Goal: Task Accomplishment & Management: Manage account settings

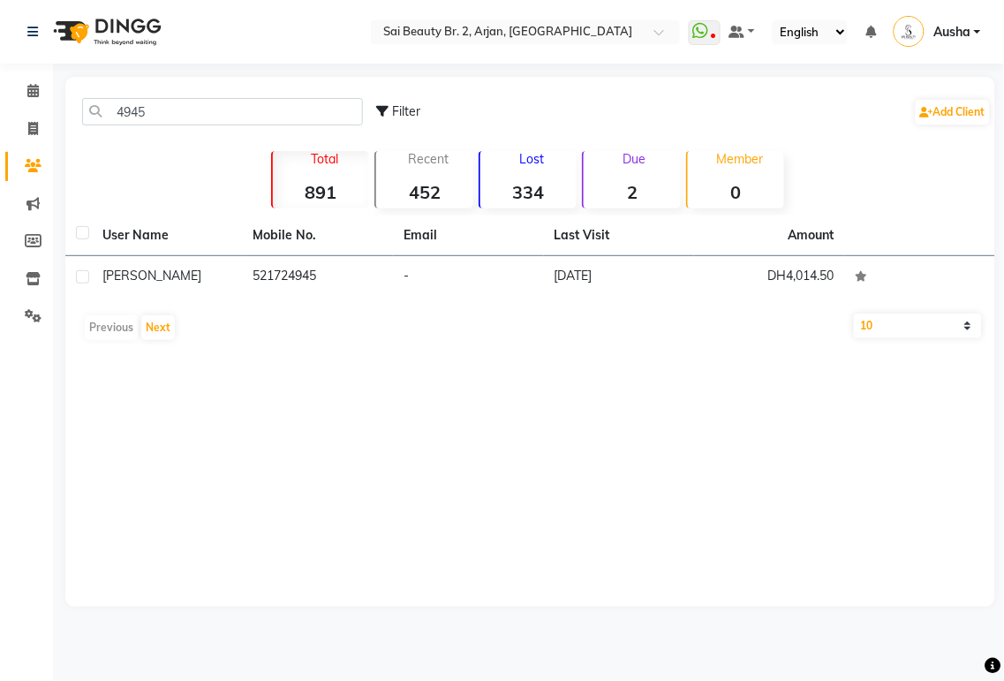
type input "4945"
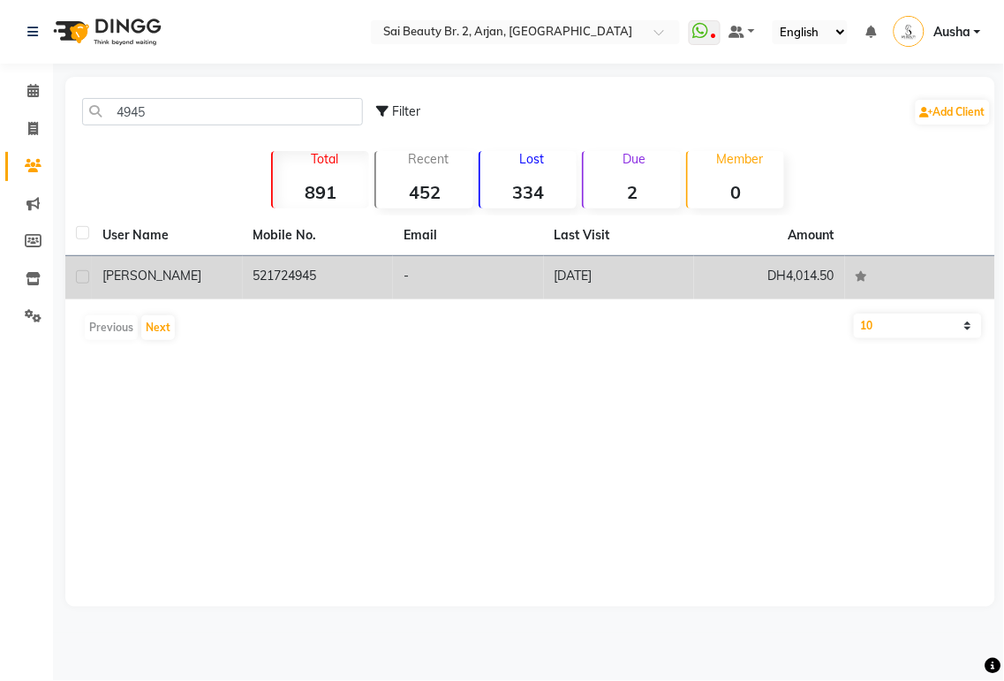
click at [139, 281] on span "[PERSON_NAME]" at bounding box center [151, 276] width 99 height 16
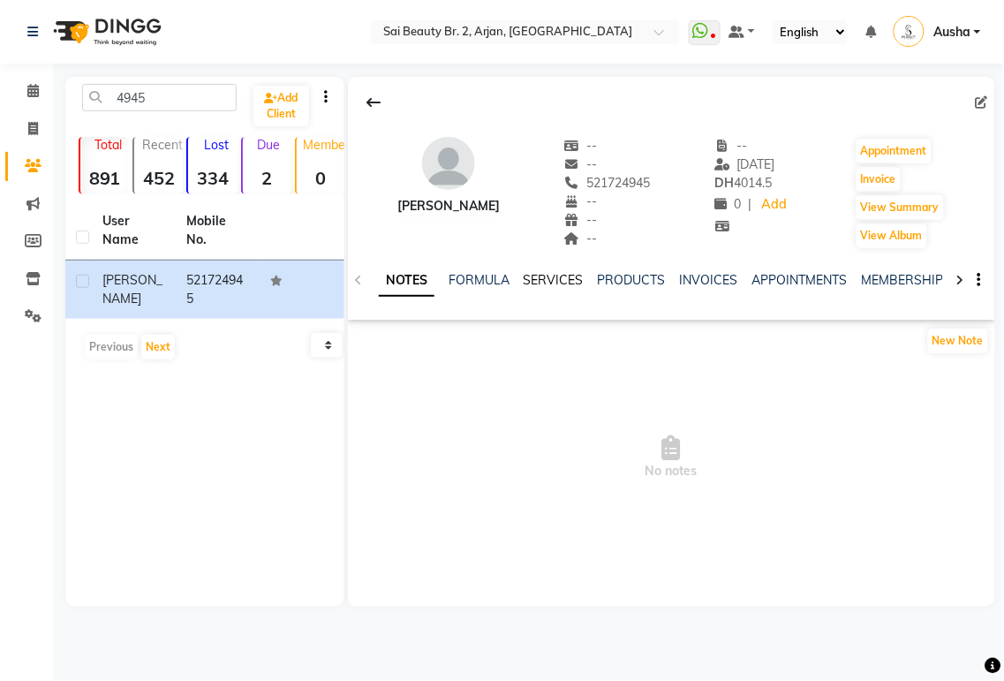
click at [570, 284] on link "SERVICES" at bounding box center [554, 280] width 60 height 16
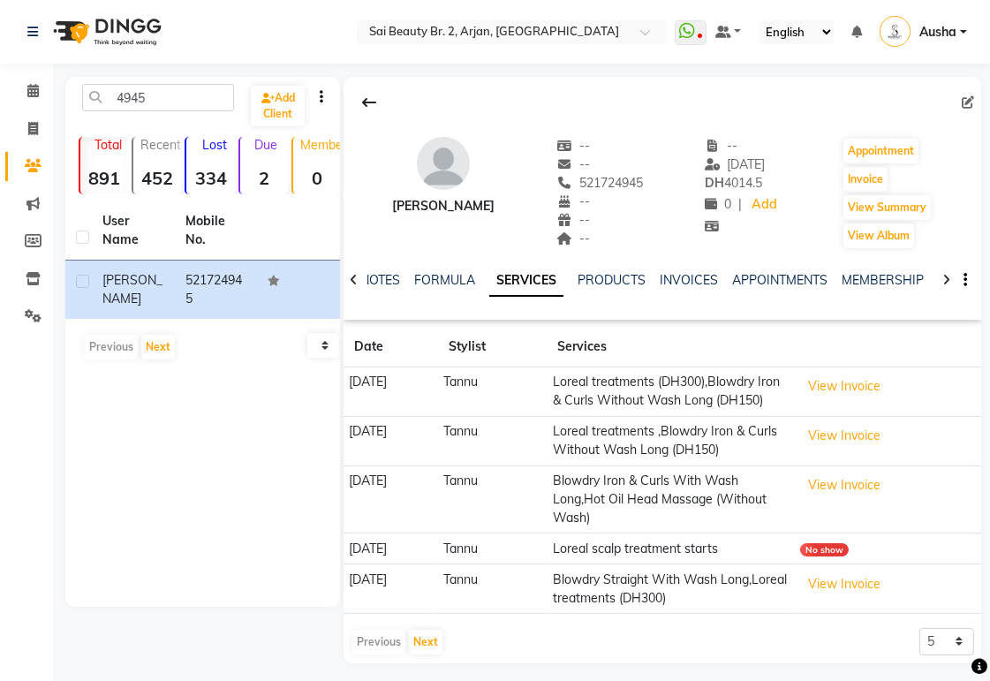
scroll to position [27, 0]
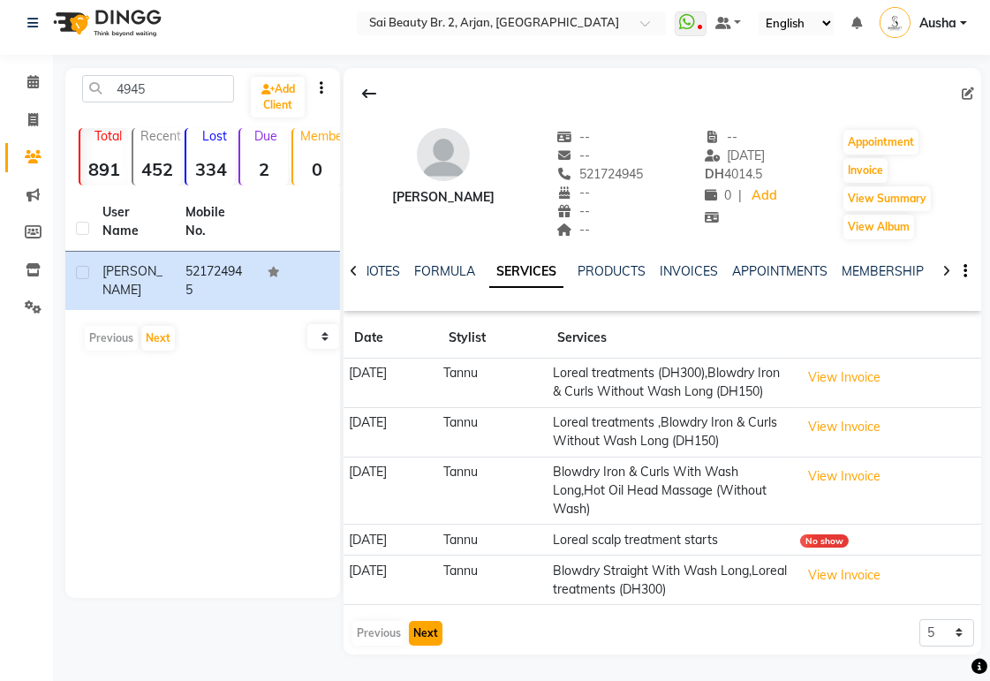
click at [425, 634] on button "Next" at bounding box center [426, 633] width 34 height 25
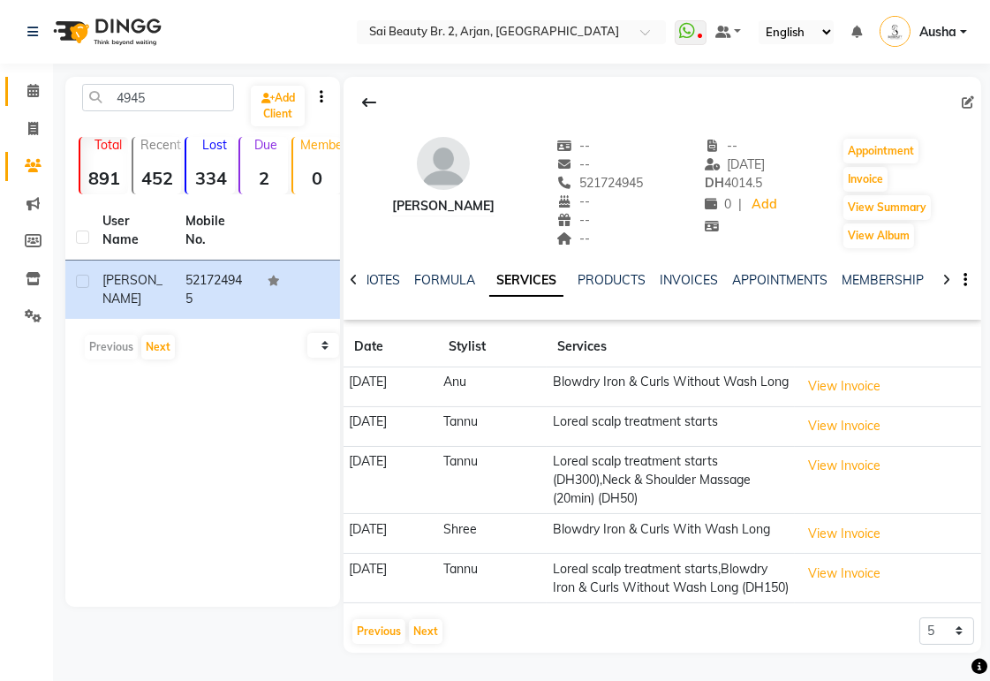
click at [32, 84] on icon at bounding box center [32, 90] width 11 height 13
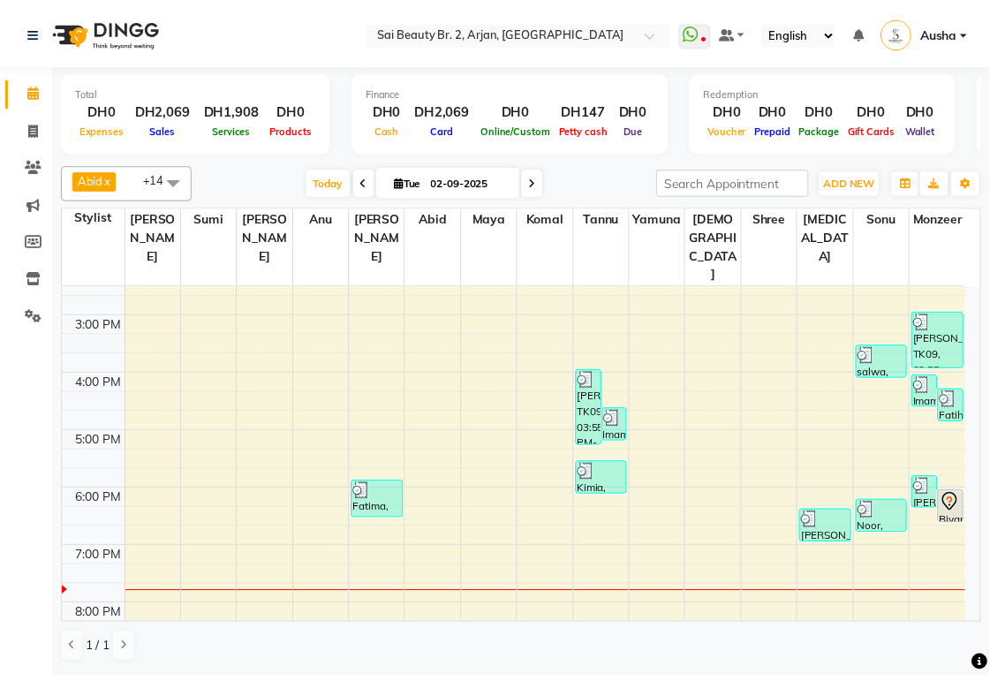
scroll to position [421, 0]
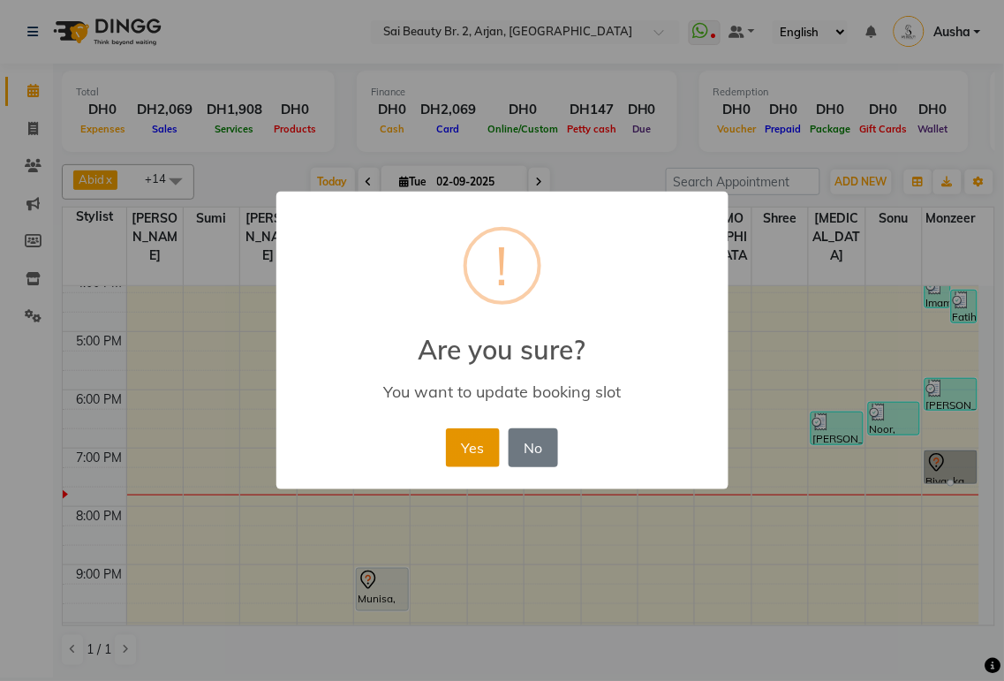
click at [479, 455] on button "Yes" at bounding box center [473, 447] width 54 height 39
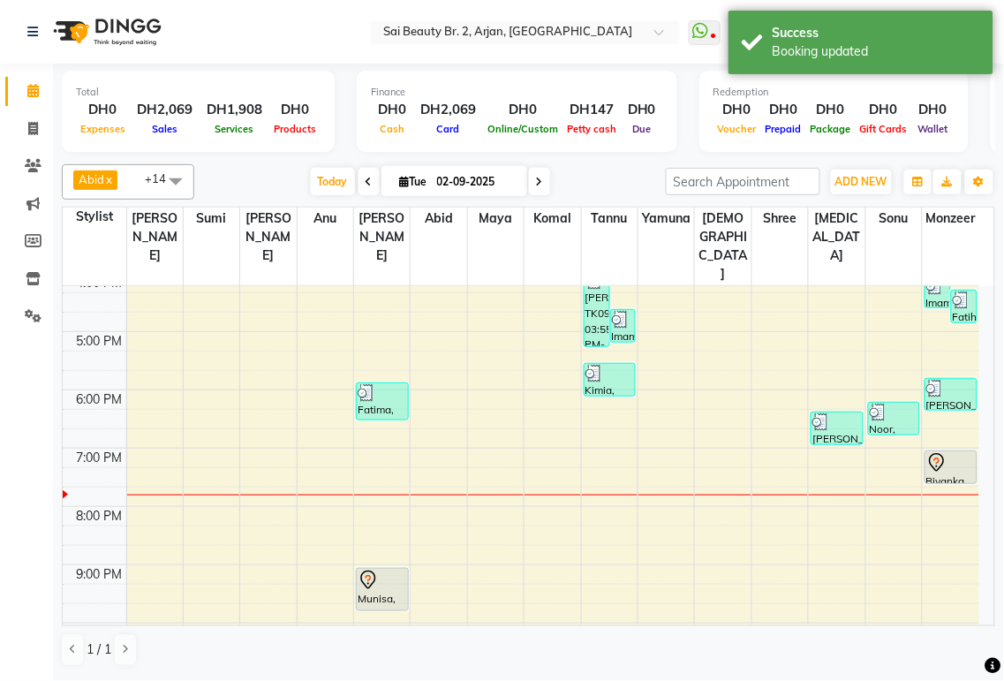
click at [380, 570] on div at bounding box center [382, 580] width 49 height 21
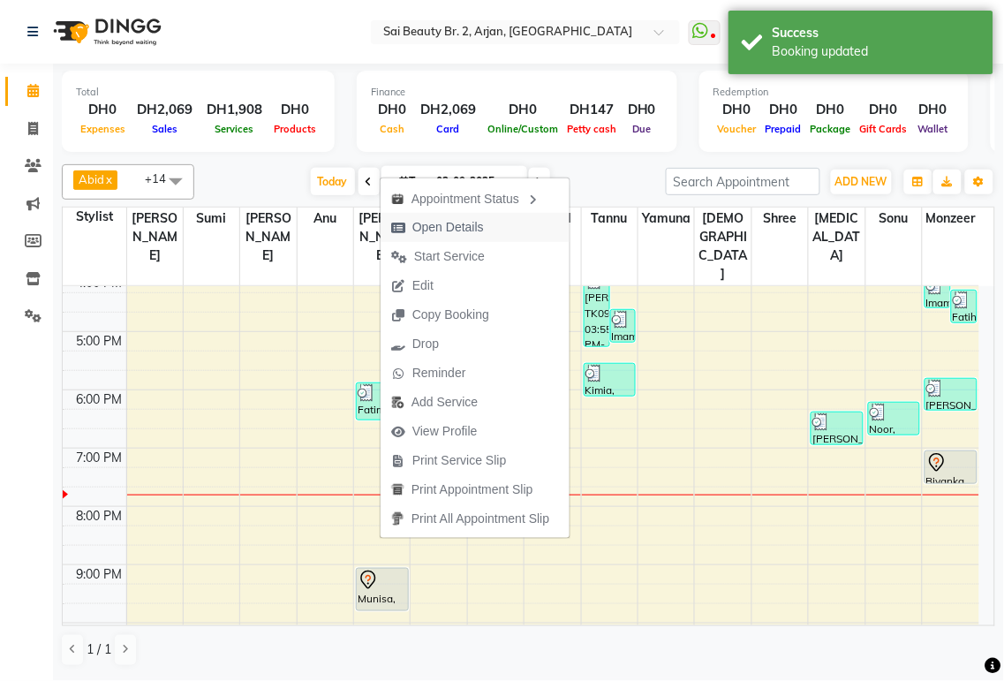
click at [461, 225] on span "Open Details" at bounding box center [449, 227] width 72 height 19
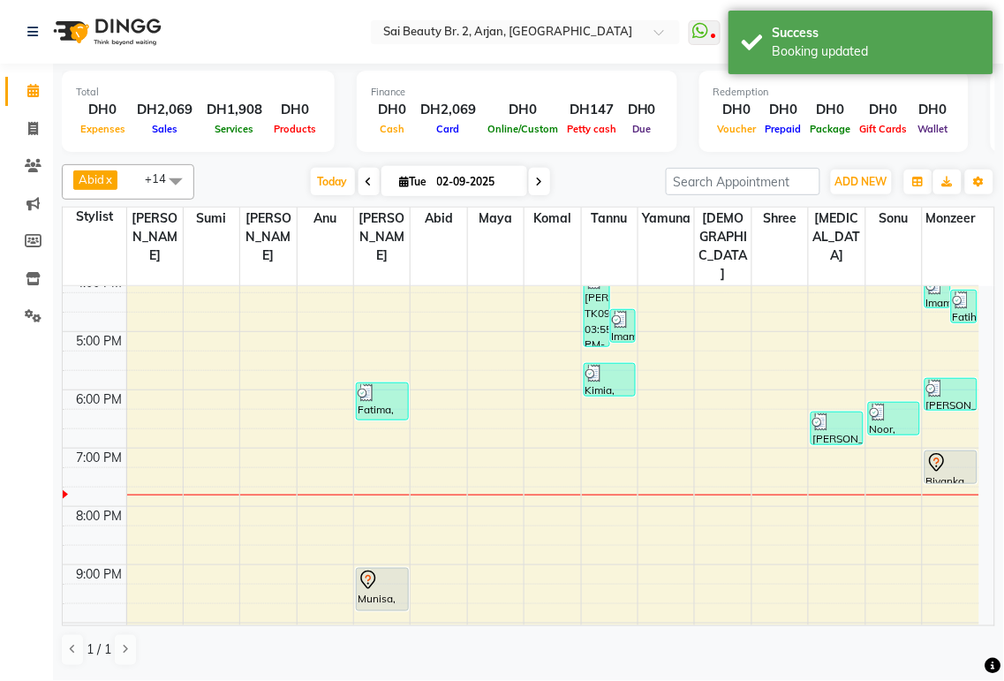
click at [368, 583] on icon at bounding box center [369, 584] width 2 height 2
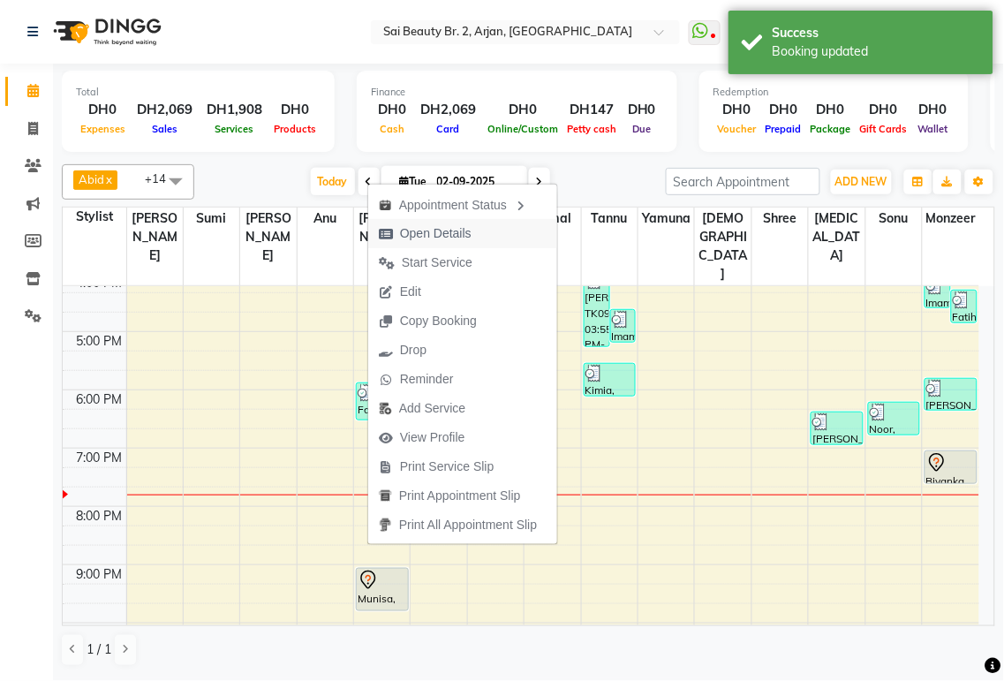
click at [427, 232] on span "Open Details" at bounding box center [436, 233] width 72 height 19
select select "7"
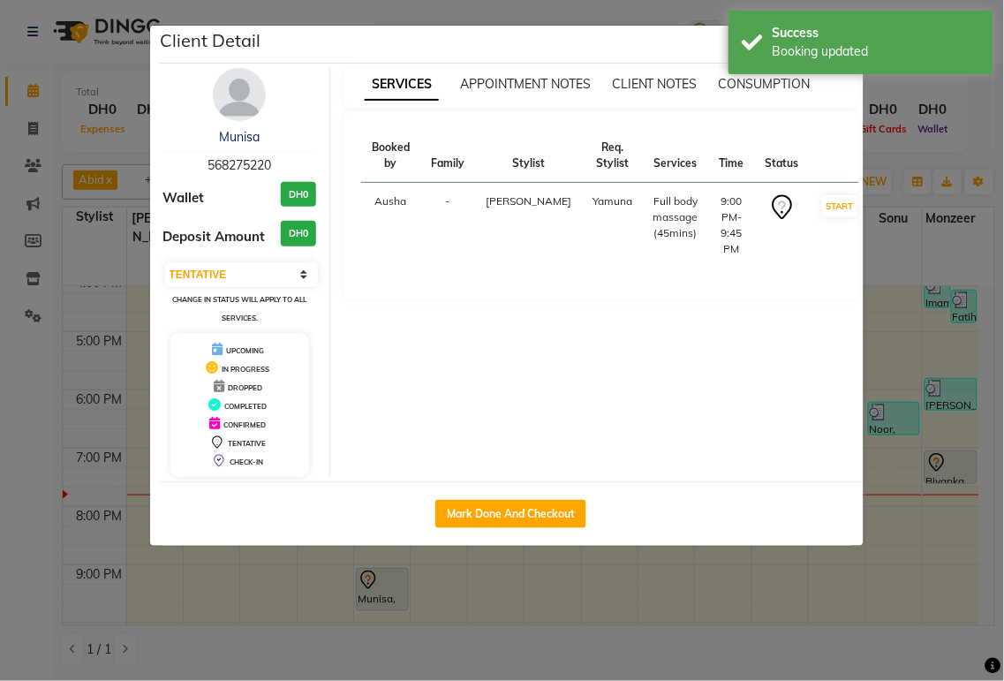
click at [787, 537] on div "Mark Done And Checkout" at bounding box center [511, 513] width 705 height 64
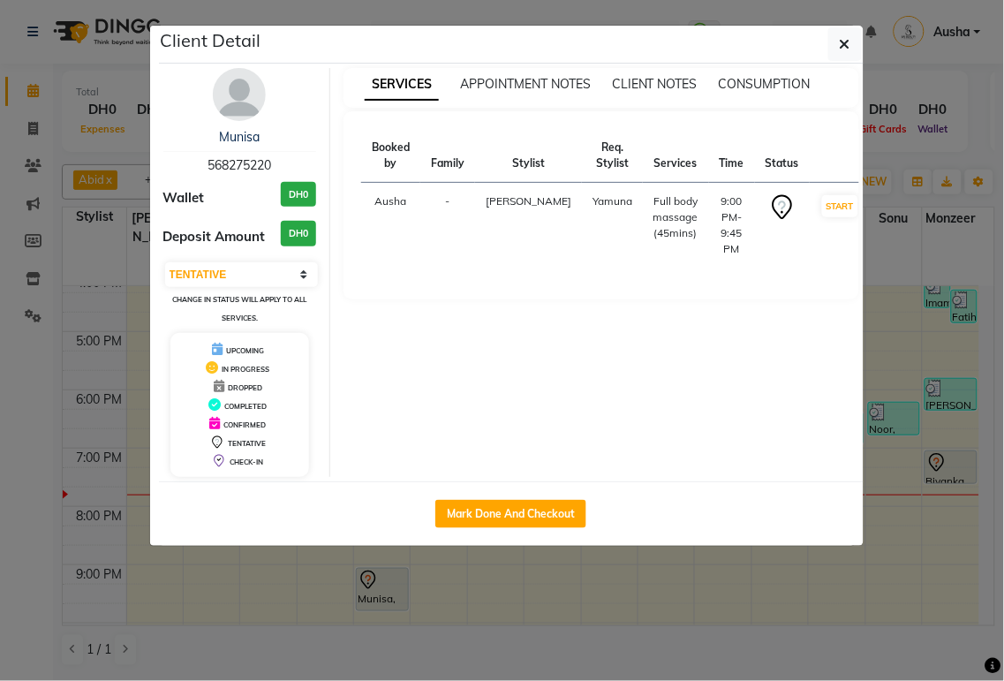
click at [701, 602] on ngb-modal-window "Client Detail Munisa 568275220 Wallet DH0 Deposit Amount DH0 Select IN SERVICE …" at bounding box center [502, 340] width 1004 height 681
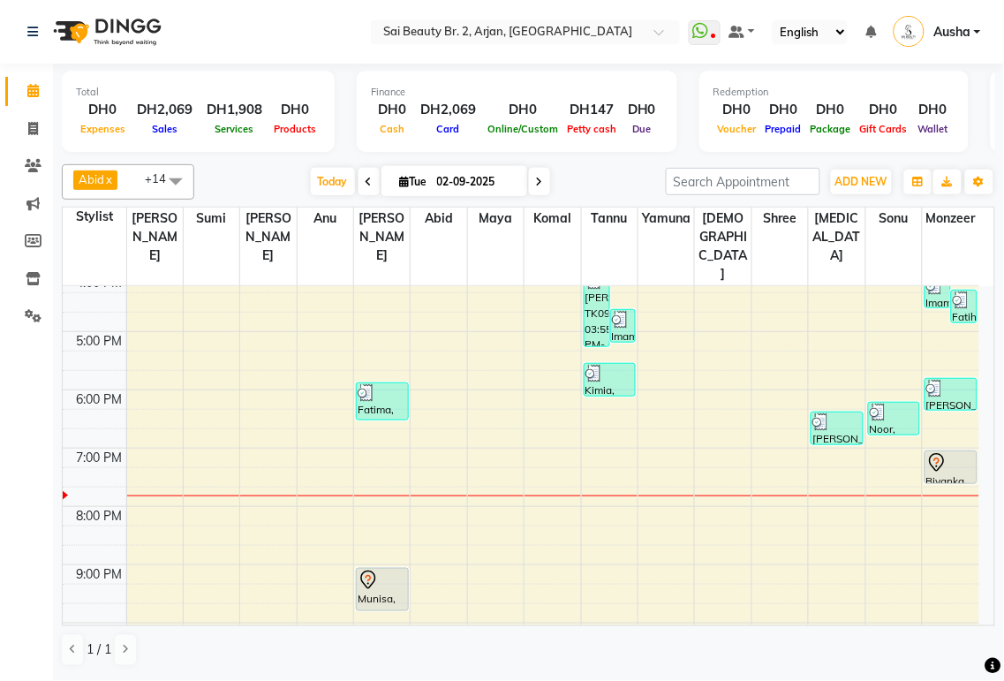
click at [374, 569] on div "Munisa, TK02, 09:00 PM-09:45 PM, Full body massage (45mins)" at bounding box center [382, 590] width 51 height 42
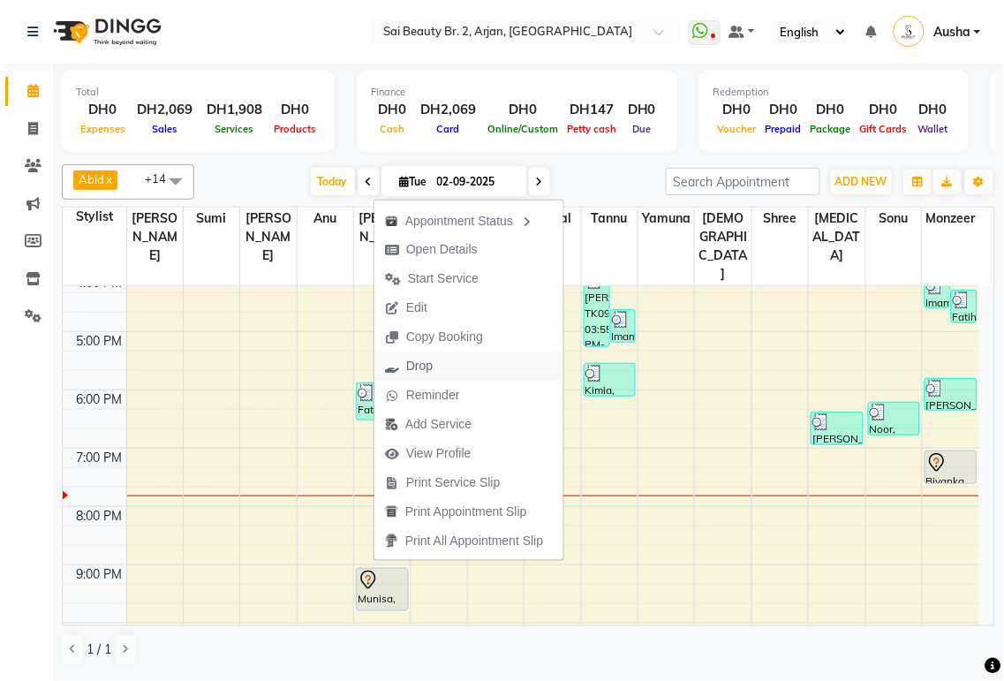
click at [398, 369] on icon "button" at bounding box center [392, 366] width 14 height 12
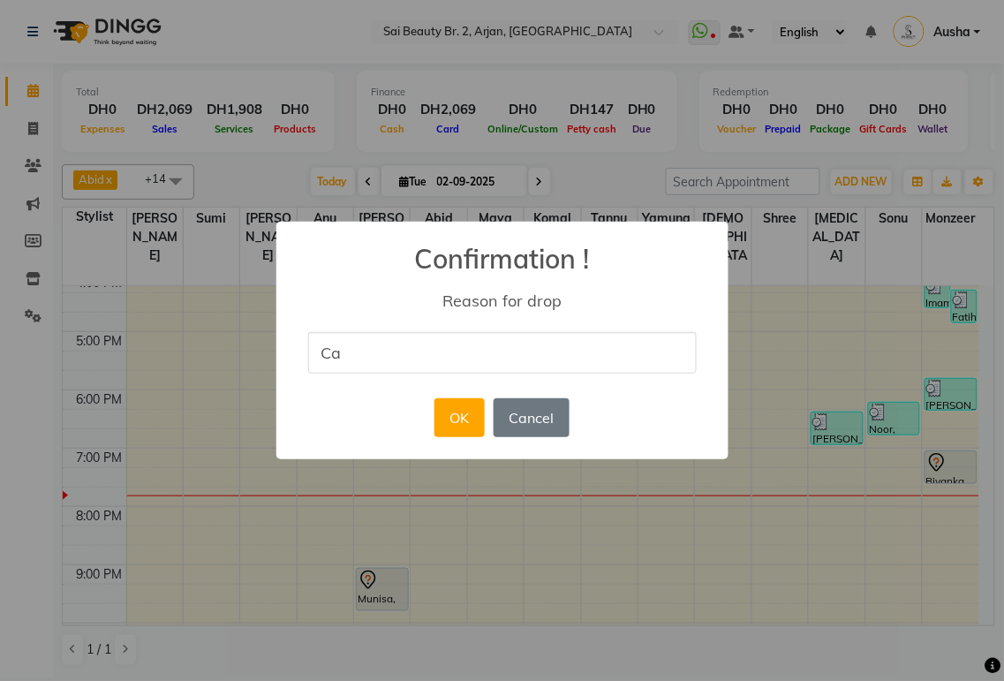
type input "Cancel the booking"
click at [456, 419] on button "OK" at bounding box center [460, 417] width 50 height 39
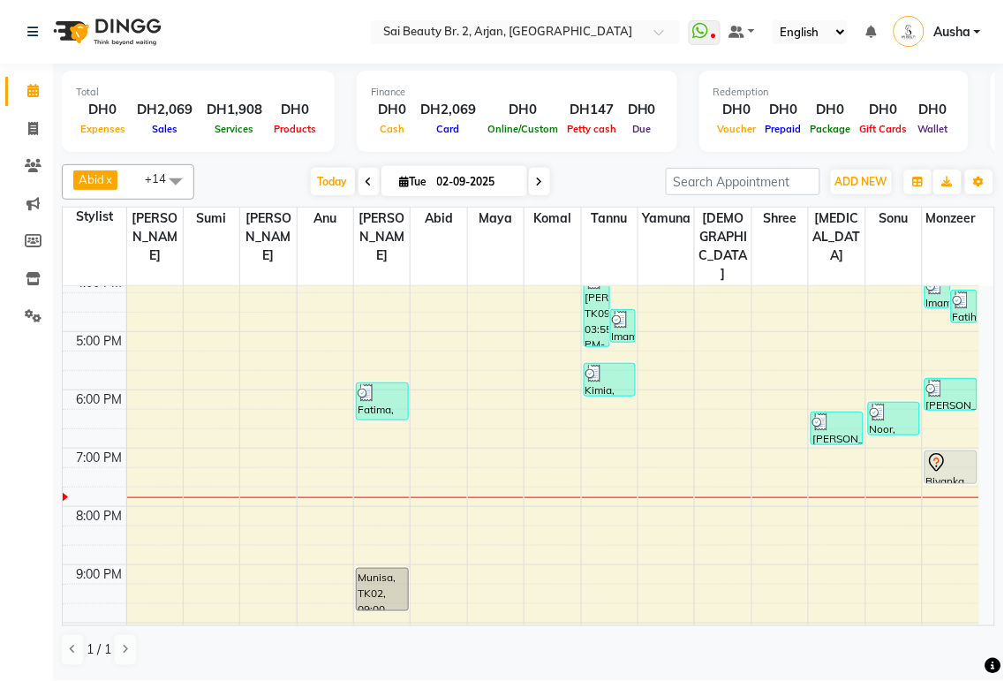
click at [943, 480] on div at bounding box center [951, 483] width 51 height 7
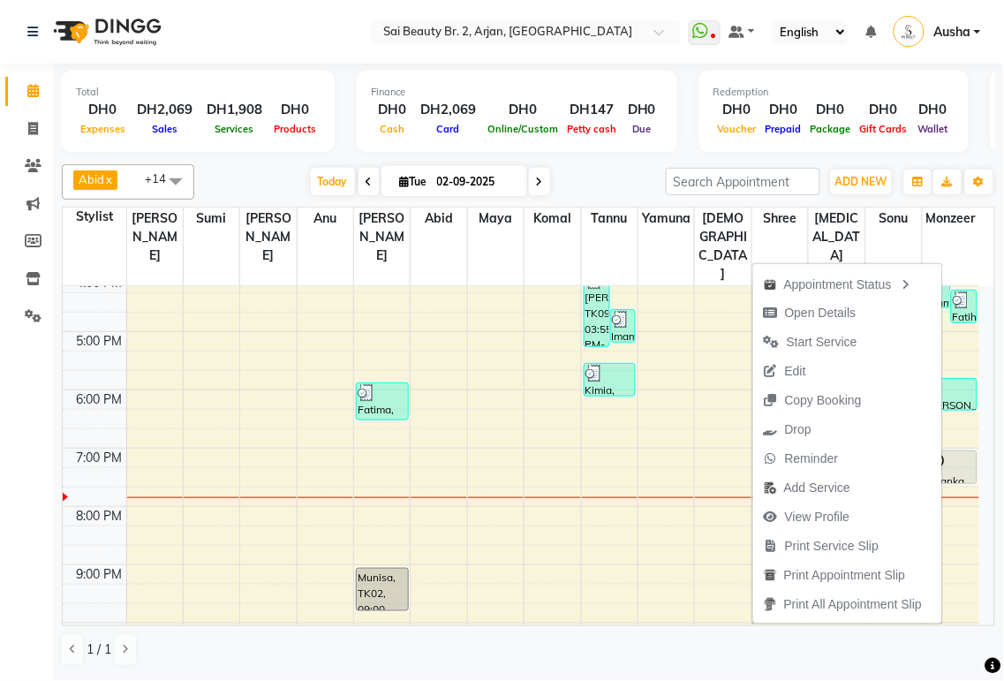
click at [580, 584] on td at bounding box center [552, 593] width 853 height 19
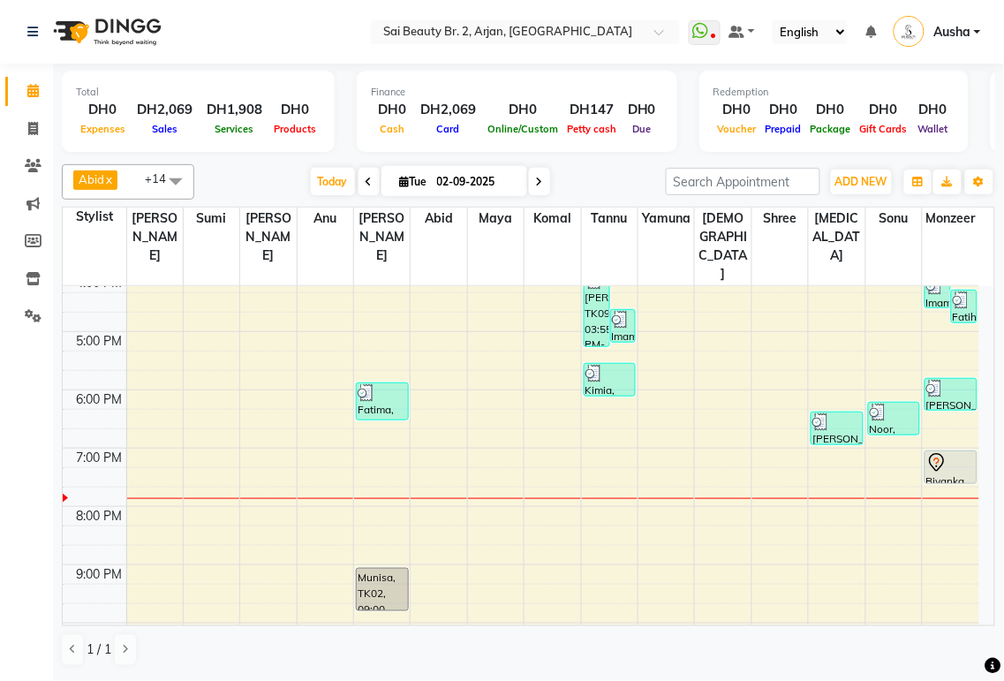
click at [959, 452] on div at bounding box center [951, 462] width 49 height 21
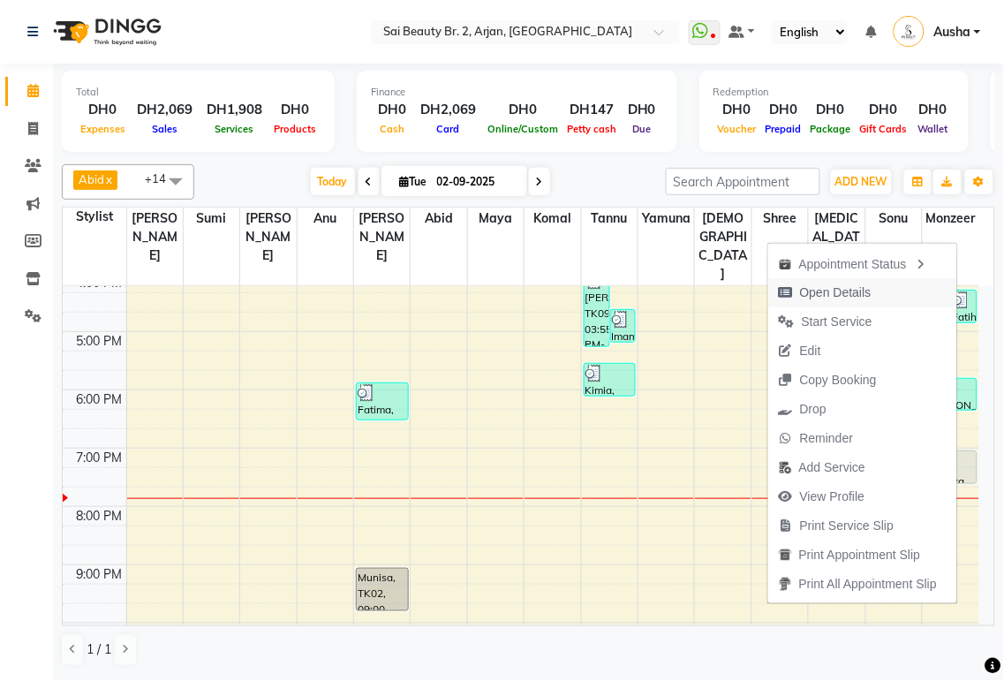
click at [835, 292] on span "Open Details" at bounding box center [836, 293] width 72 height 19
select select "7"
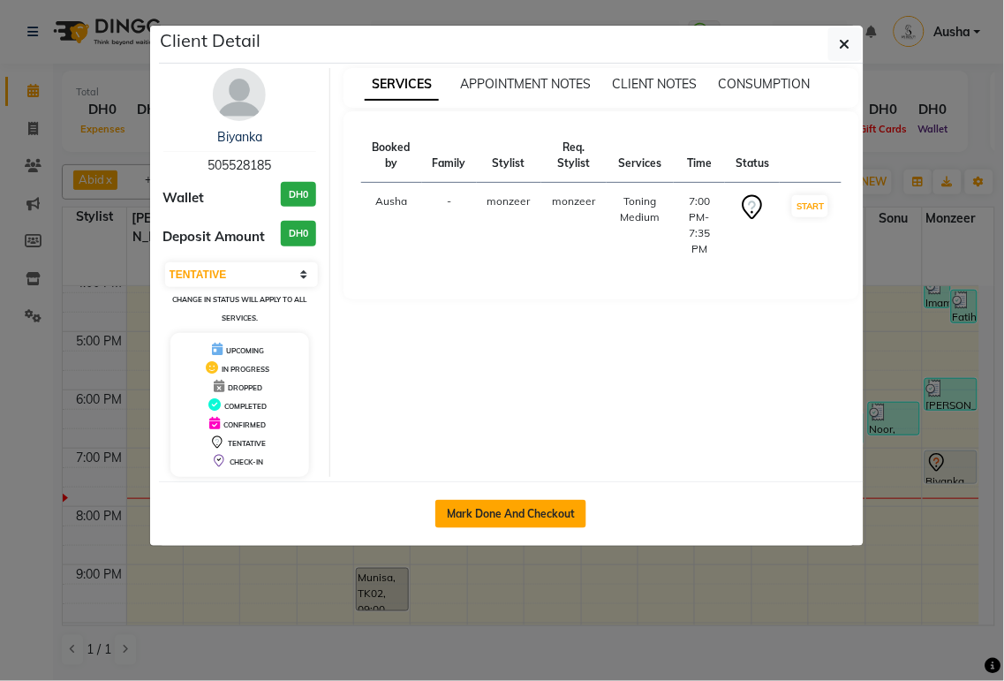
click at [514, 509] on button "Mark Done And Checkout" at bounding box center [511, 514] width 151 height 28
select select "service"
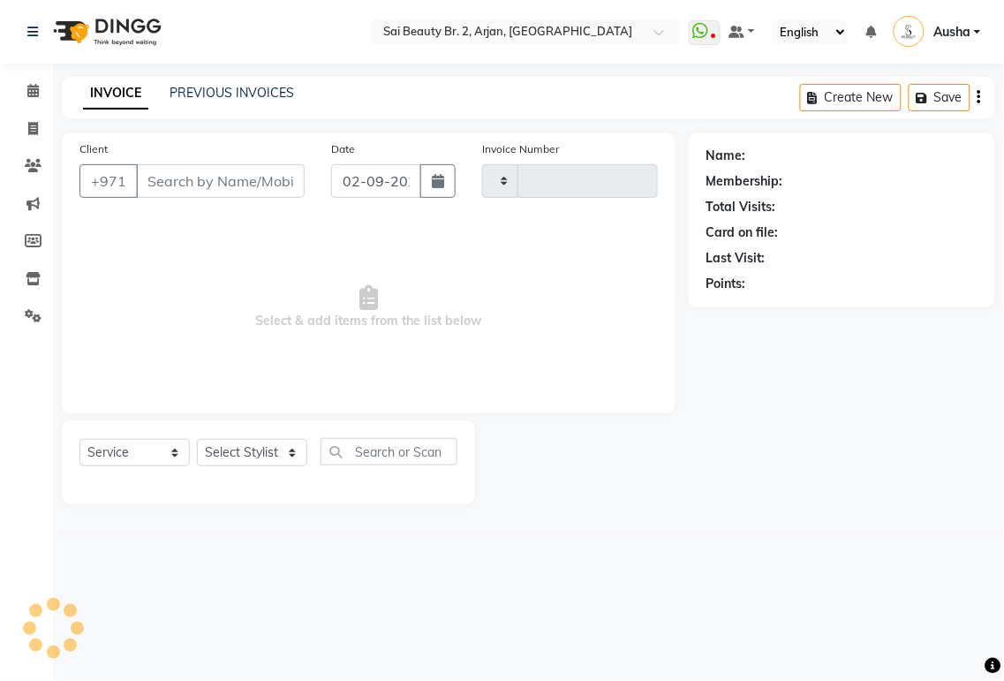
type input "1908"
select select "6956"
click at [569, 648] on div "Select Location × Sai Beauty Br. 2, Arjan, [GEOGRAPHIC_DATA] WhatsApp Status ✕ …" at bounding box center [502, 340] width 1004 height 681
type input "505528185"
select select "82917"
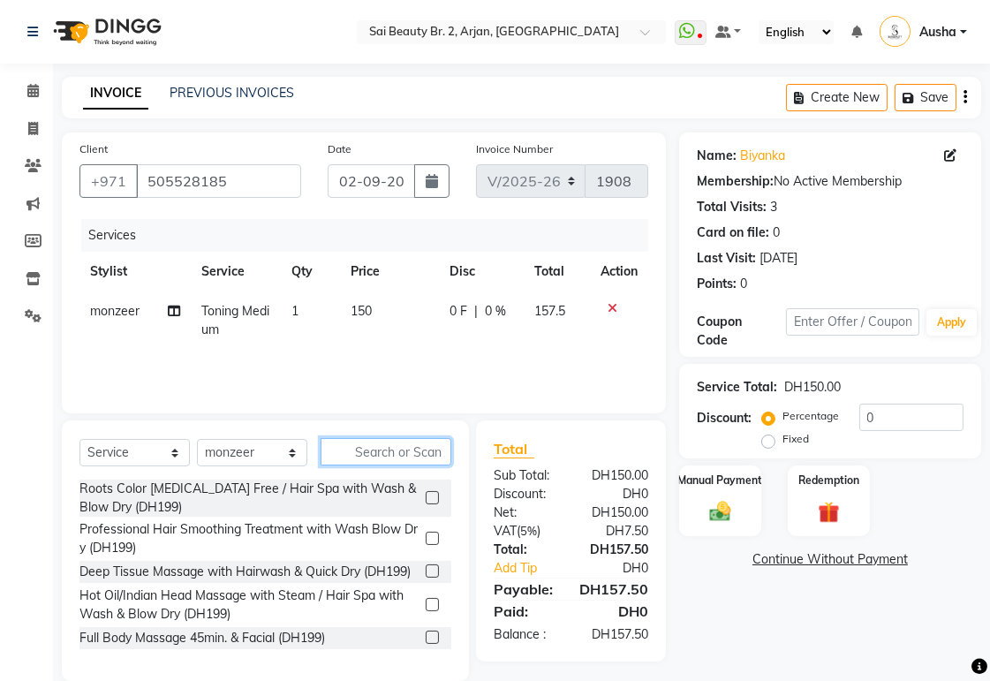
click at [419, 455] on input "text" at bounding box center [386, 451] width 131 height 27
click at [287, 460] on select "Select Stylist [PERSON_NAME][MEDICAL_DATA] [PERSON_NAME] [PERSON_NAME] [PERSON_…" at bounding box center [252, 452] width 110 height 27
click at [402, 459] on input "text" at bounding box center [386, 451] width 131 height 27
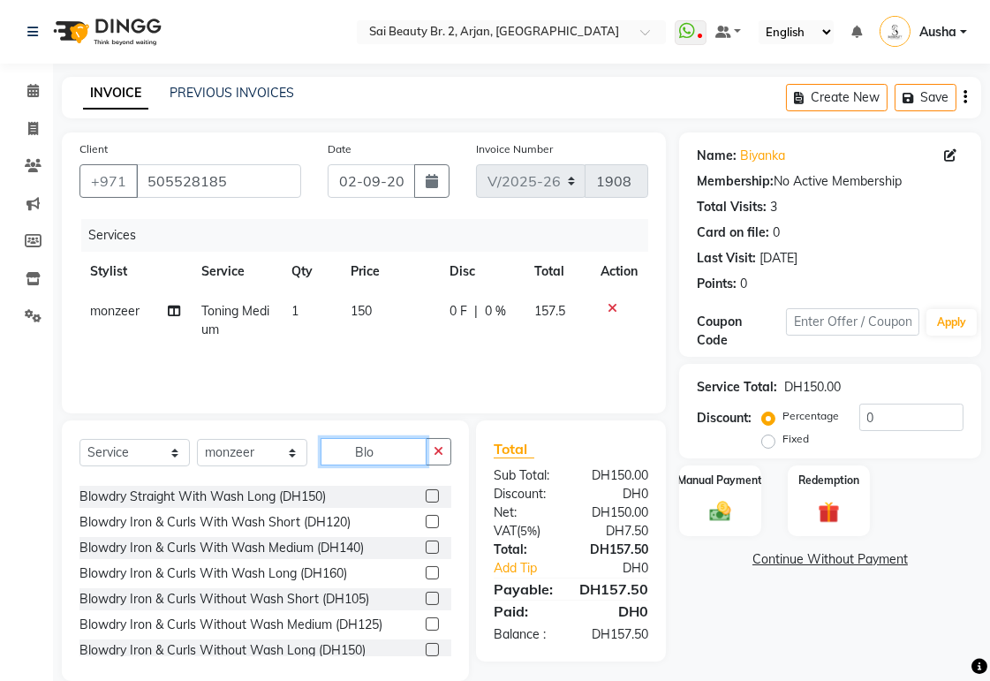
scroll to position [506, 0]
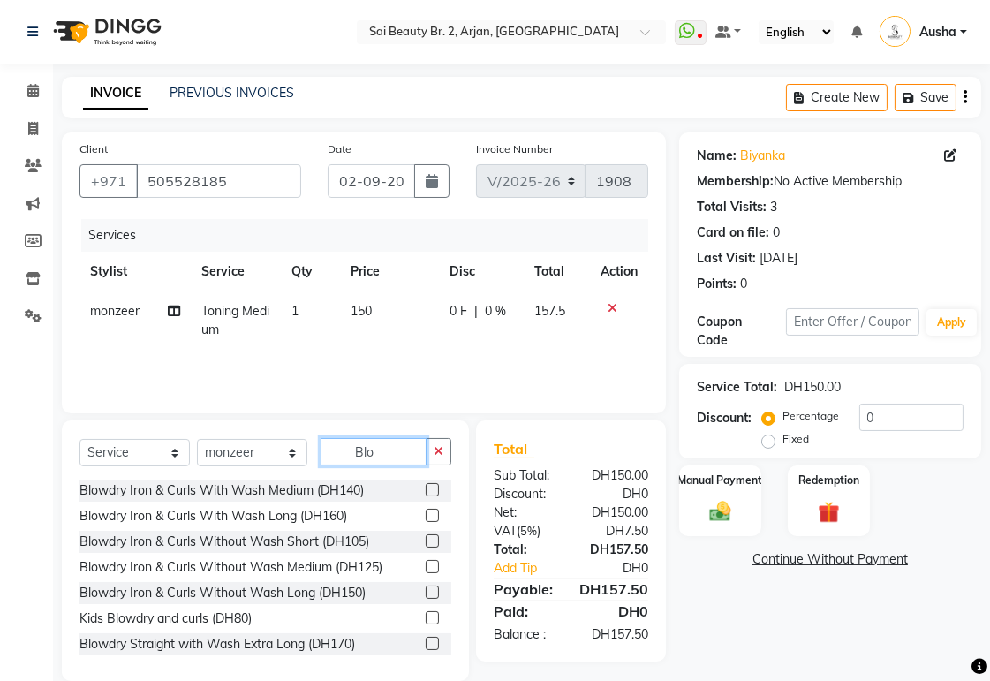
click at [394, 455] on input "Blo" at bounding box center [374, 451] width 106 height 27
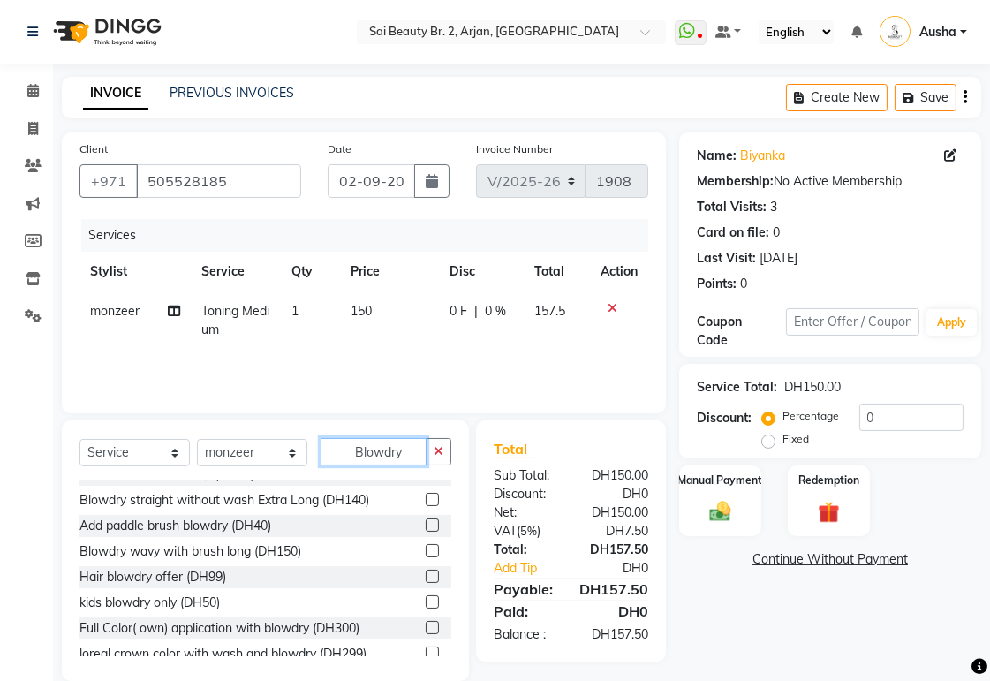
scroll to position [580, 0]
type input "Blowdry"
click at [280, 558] on div "Blowdry wavy with brush long (DH150)" at bounding box center [191, 551] width 222 height 19
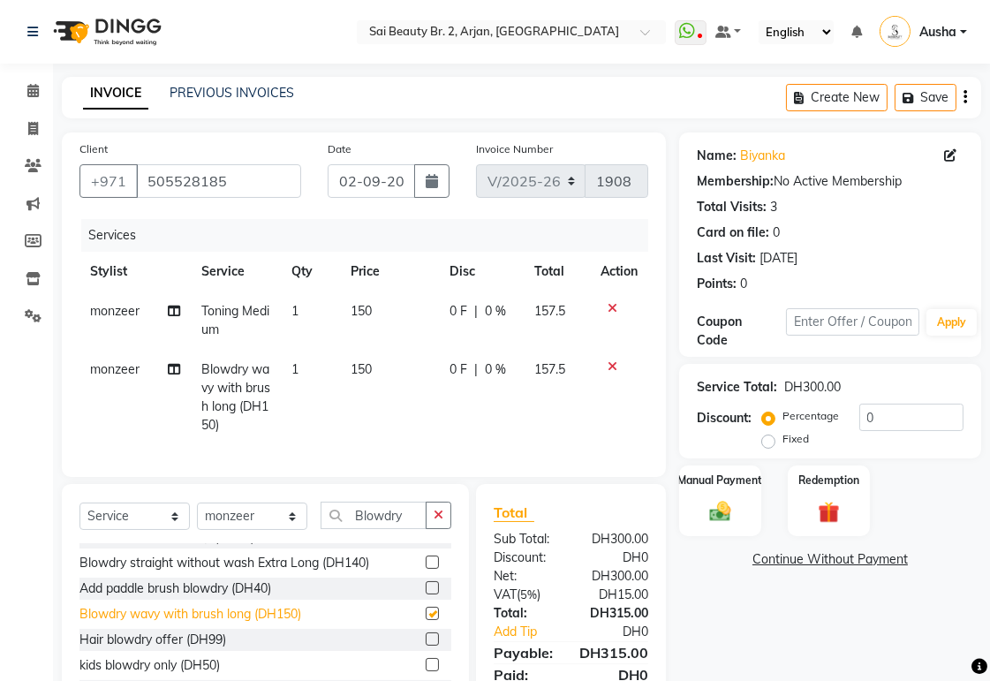
checkbox input "false"
click at [463, 386] on td "0 F | 0 %" at bounding box center [482, 397] width 86 height 95
select select "82917"
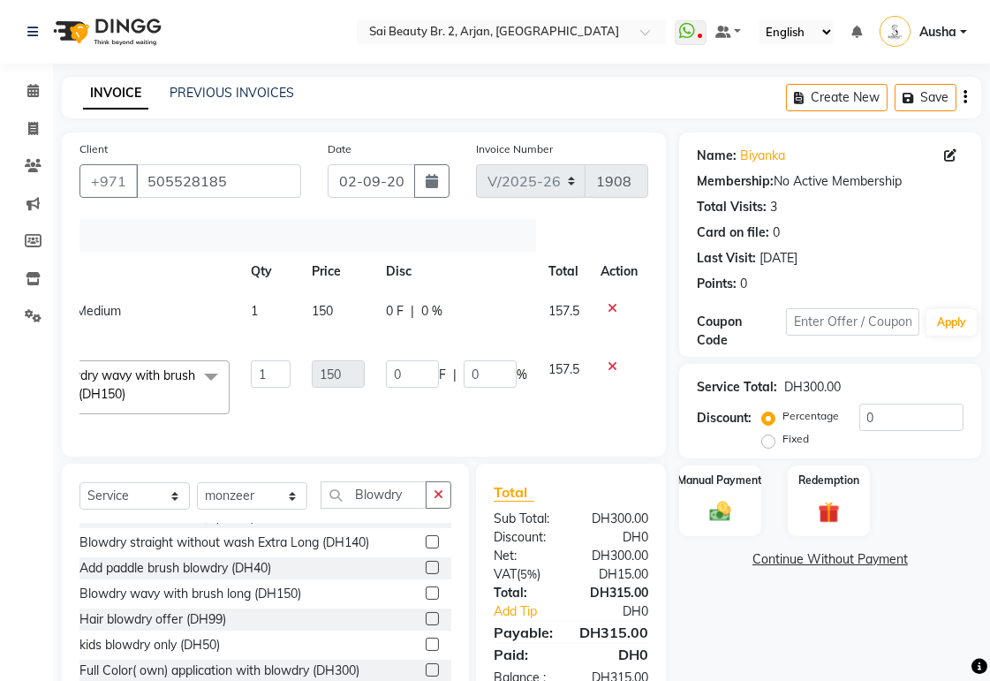
click at [611, 366] on icon at bounding box center [613, 366] width 10 height 12
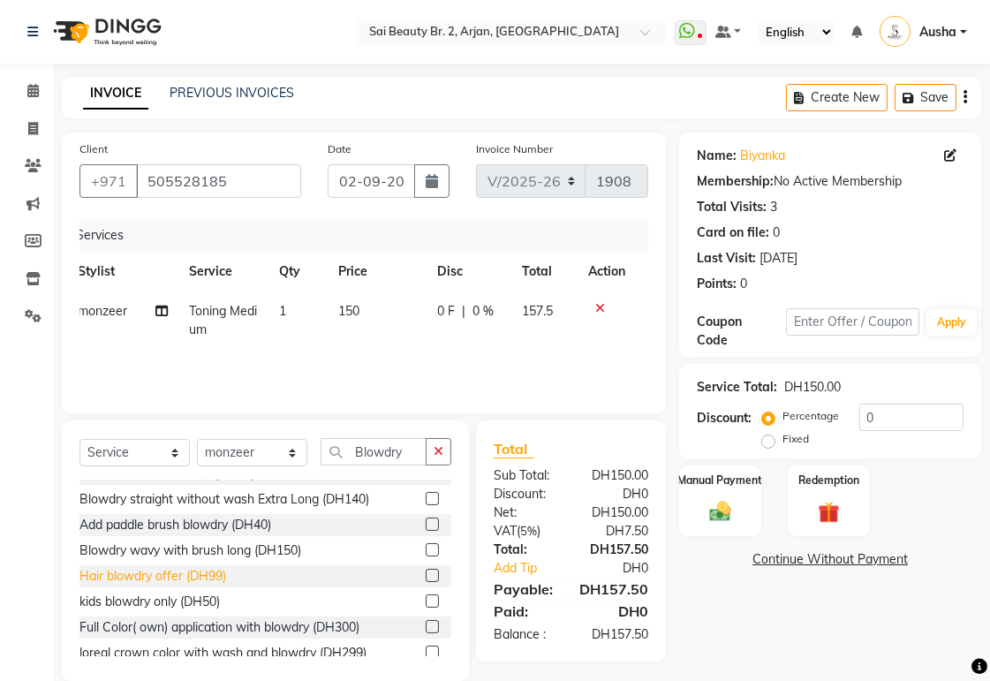
click at [97, 572] on div "Hair blowdry offer (DH99)" at bounding box center [153, 576] width 147 height 19
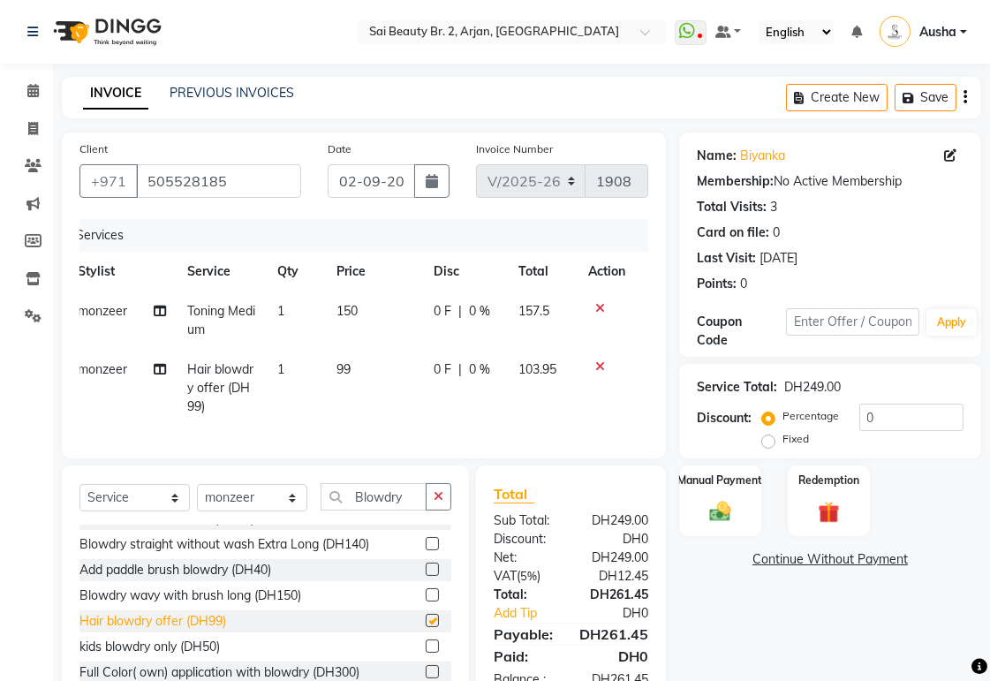
checkbox input "false"
click at [452, 368] on div "0 F | 0 %" at bounding box center [466, 369] width 64 height 19
select select "82917"
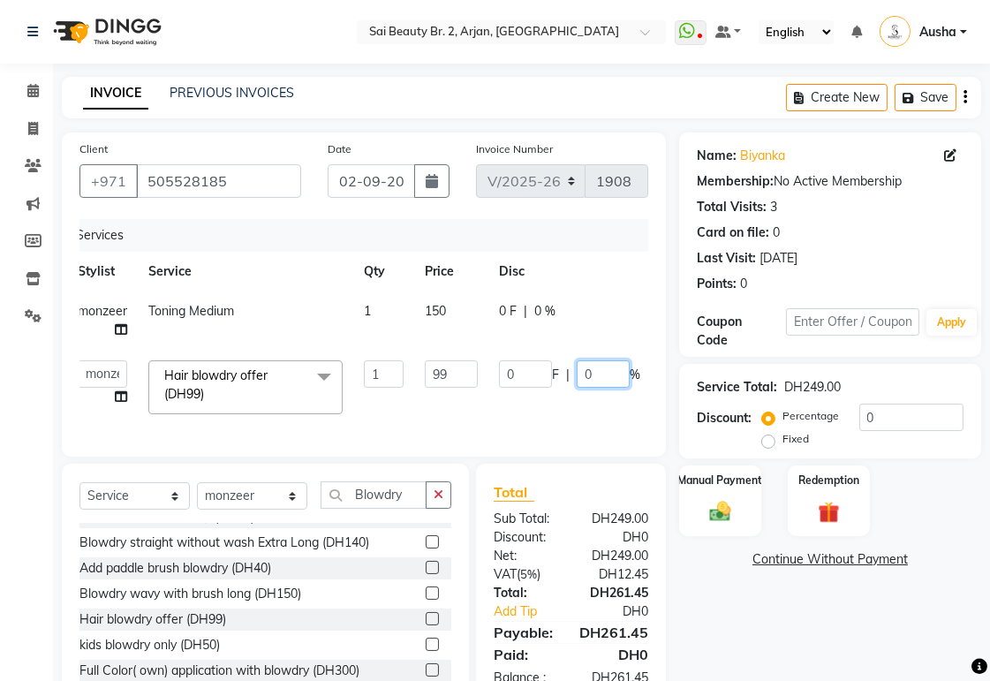
click at [608, 376] on input "0" at bounding box center [603, 373] width 53 height 27
type input "15"
click at [642, 298] on div "Services Stylist Service Qty Price Disc Total Action monzeer Toning Medium 1 15…" at bounding box center [364, 329] width 569 height 220
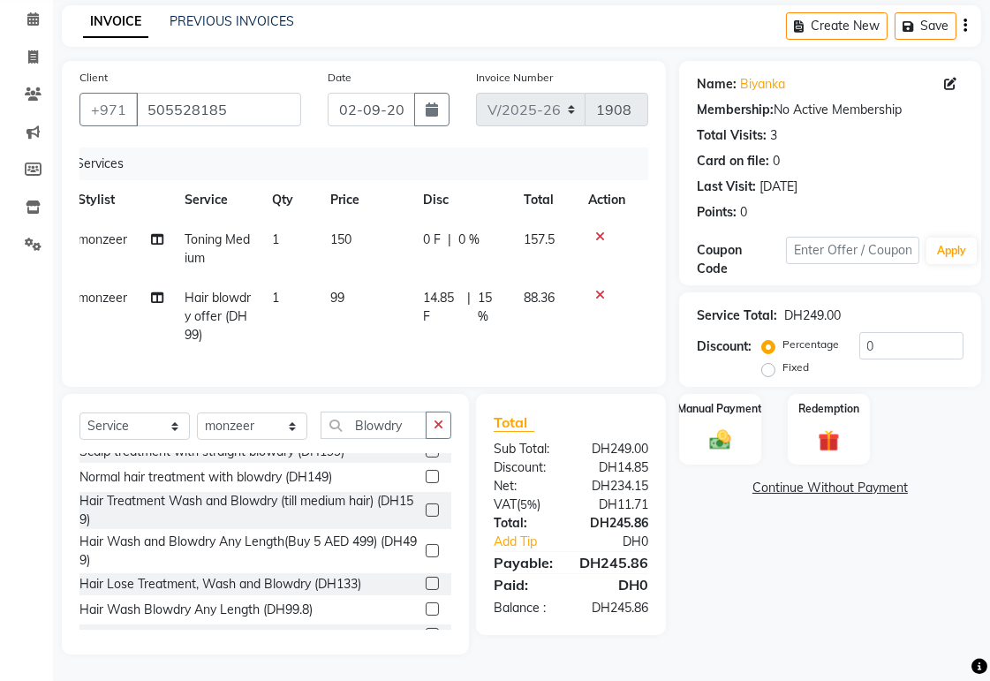
scroll to position [86, 0]
click at [478, 294] on span "15 %" at bounding box center [490, 307] width 25 height 37
select select "82917"
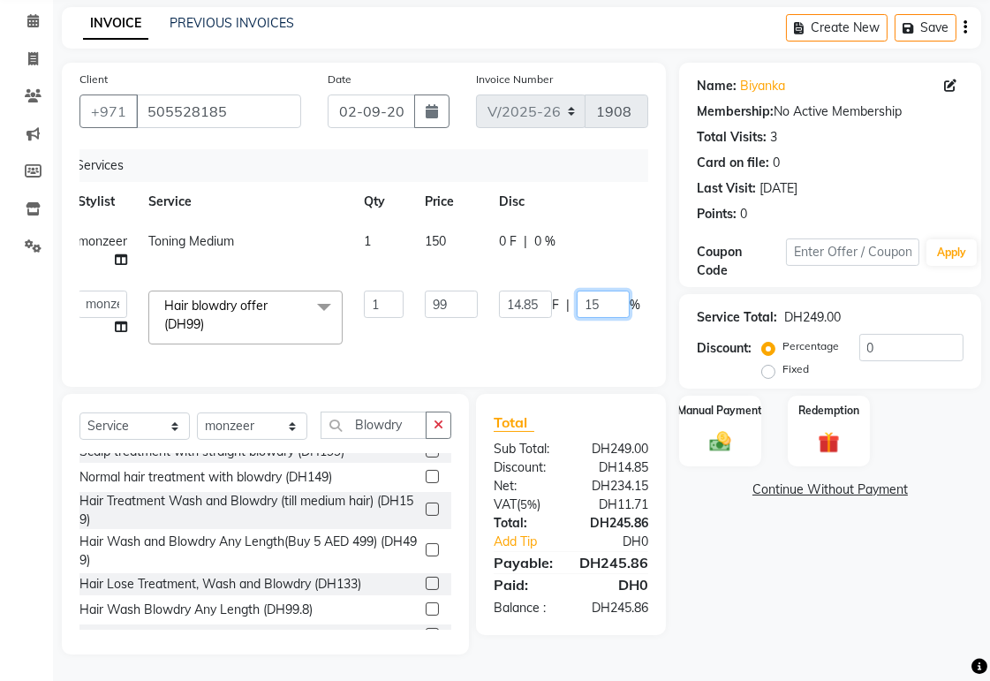
click at [602, 291] on input "15" at bounding box center [603, 304] width 53 height 27
type input "1"
type input "20"
click at [593, 322] on tr "[PERSON_NAME][MEDICAL_DATA] [PERSON_NAME] [PERSON_NAME] [PERSON_NAME] [PERSON_N…" at bounding box center [414, 317] width 694 height 75
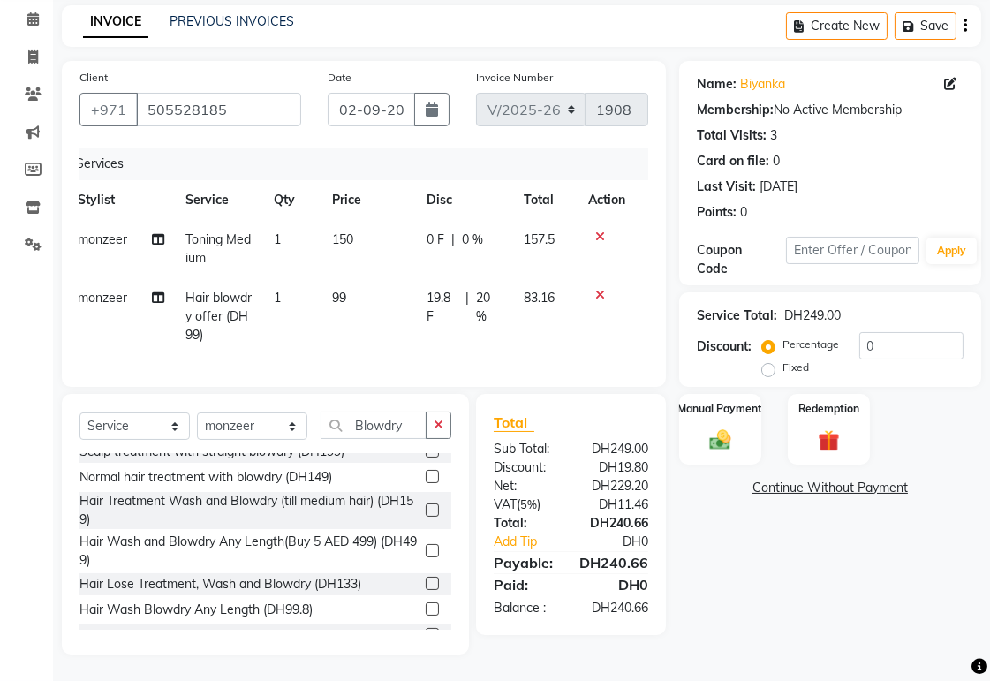
scroll to position [86, 0]
click at [481, 293] on span "20 %" at bounding box center [489, 307] width 26 height 37
select select "82917"
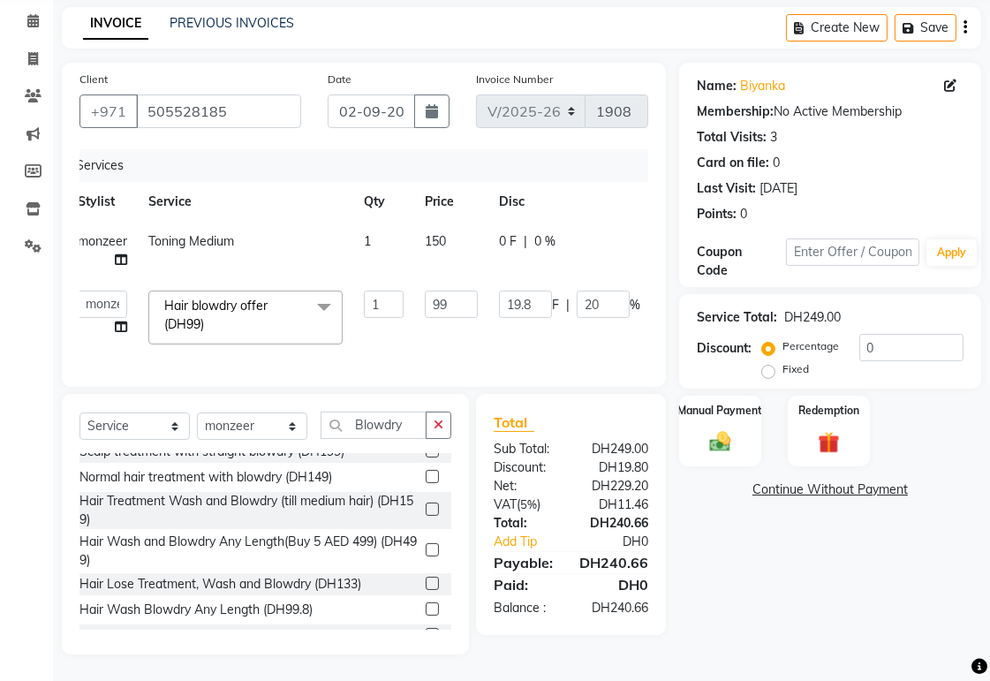
scroll to position [84, 0]
click at [608, 291] on input "20" at bounding box center [603, 304] width 53 height 27
type input "25"
click at [474, 318] on tr "[PERSON_NAME][MEDICAL_DATA] [PERSON_NAME] [PERSON_NAME] [PERSON_NAME] [PERSON_N…" at bounding box center [414, 317] width 694 height 75
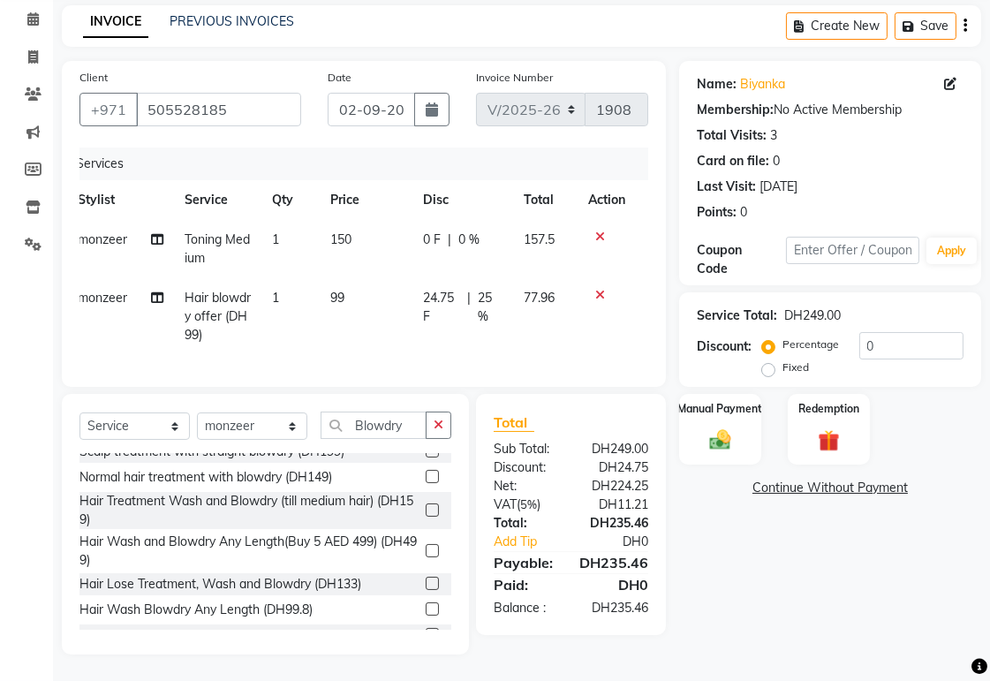
click at [504, 304] on td "24.75 F | 25 %" at bounding box center [463, 316] width 101 height 77
select select "82917"
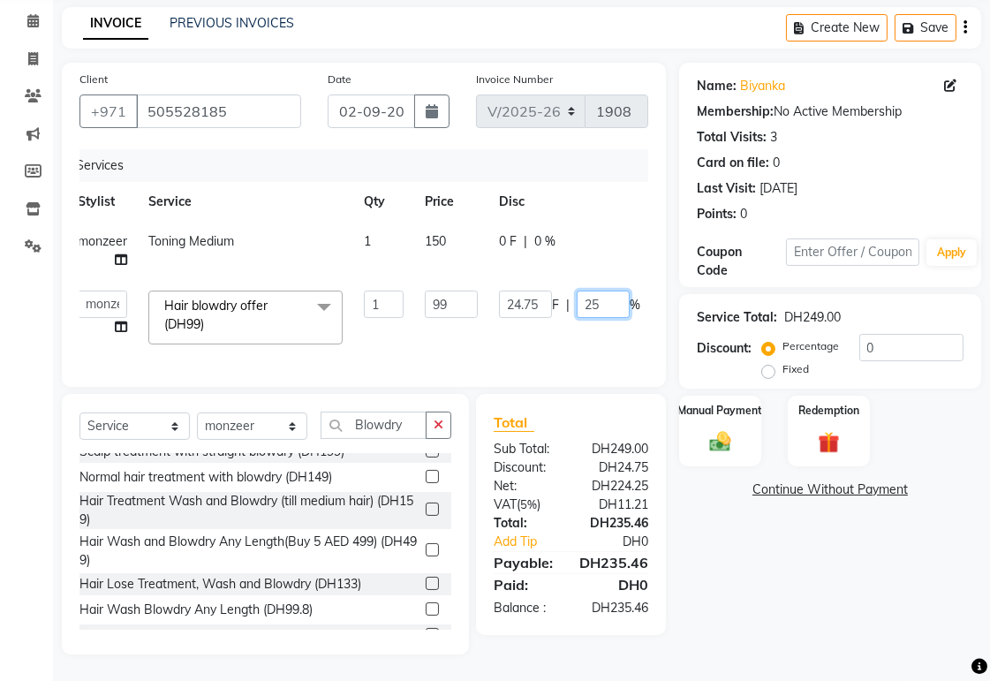
click at [608, 292] on input "25" at bounding box center [603, 304] width 53 height 27
click at [606, 291] on input "25" at bounding box center [603, 304] width 53 height 27
type input "2"
type input "50"
click at [659, 209] on div "Client [PHONE_NUMBER] Date [DATE] Invoice Number V/2025 V/[PHONE_NUMBER] Servic…" at bounding box center [364, 225] width 604 height 324
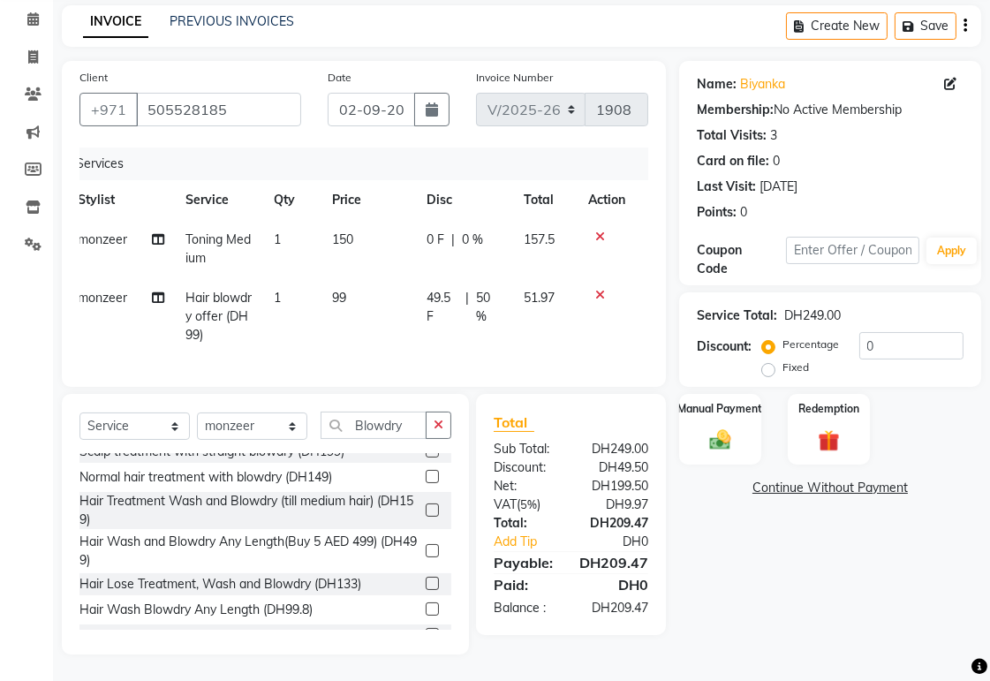
scroll to position [86, 0]
click at [730, 427] on img at bounding box center [720, 440] width 36 height 26
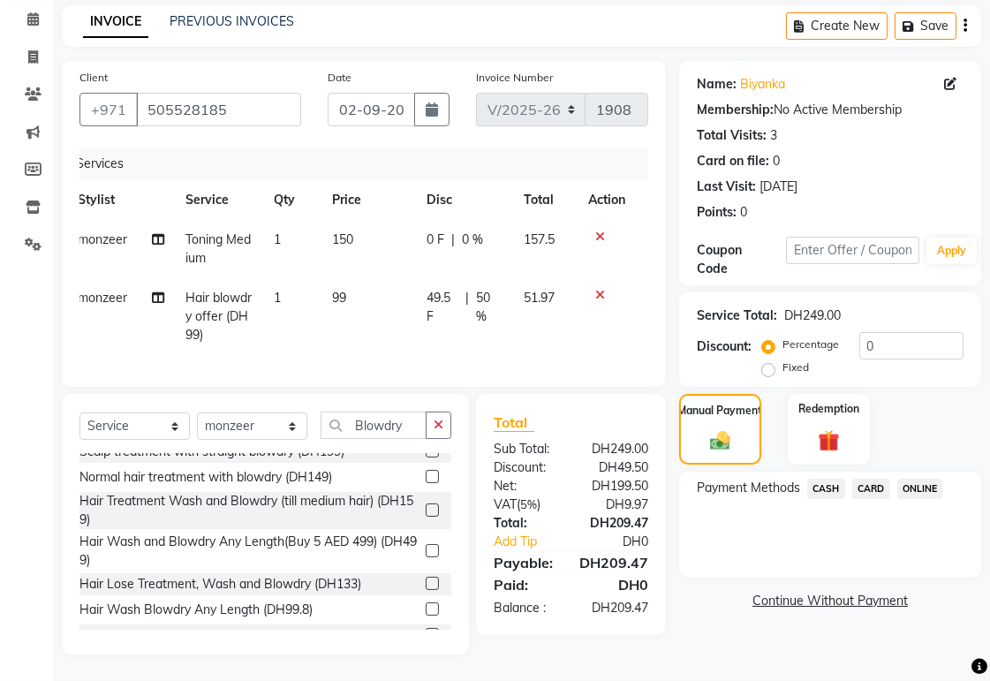
click at [879, 479] on span "CARD" at bounding box center [871, 489] width 38 height 20
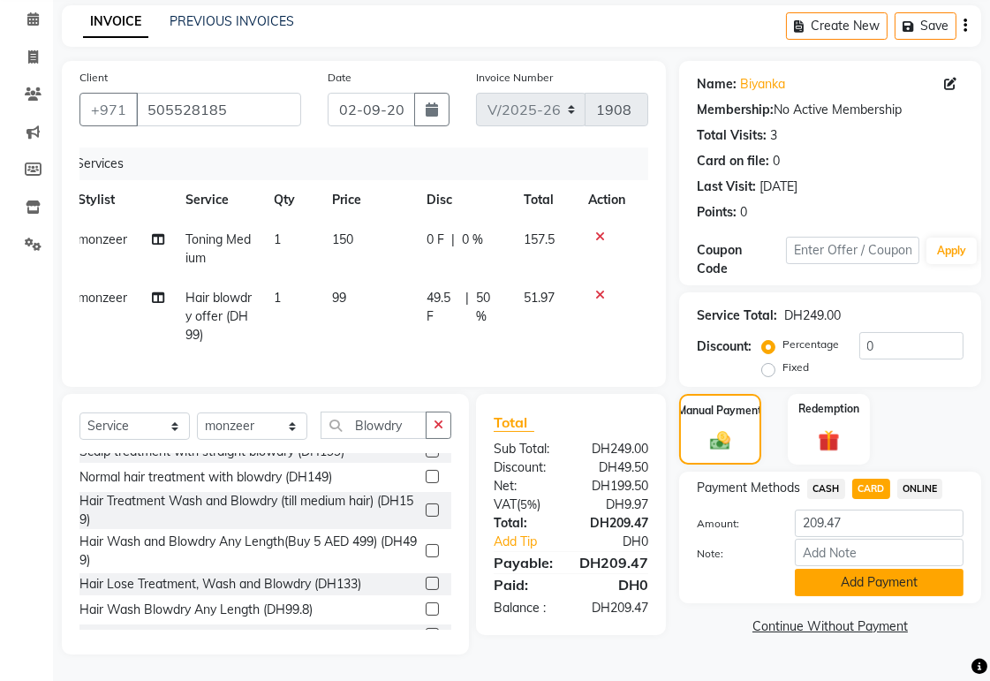
click at [883, 569] on button "Add Payment" at bounding box center [879, 582] width 169 height 27
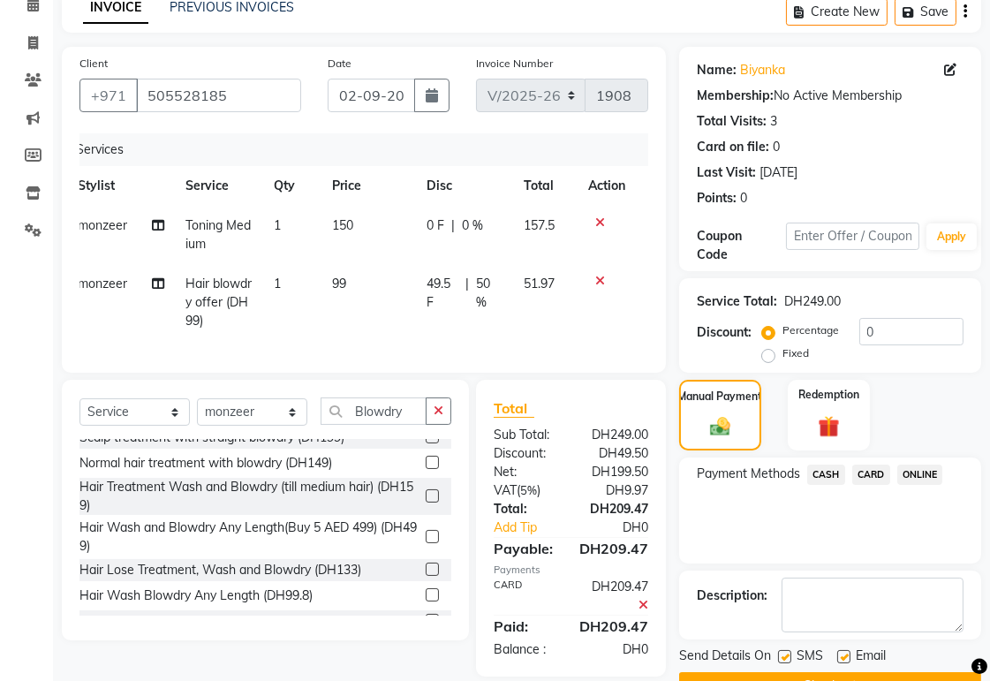
scroll to position [130, 0]
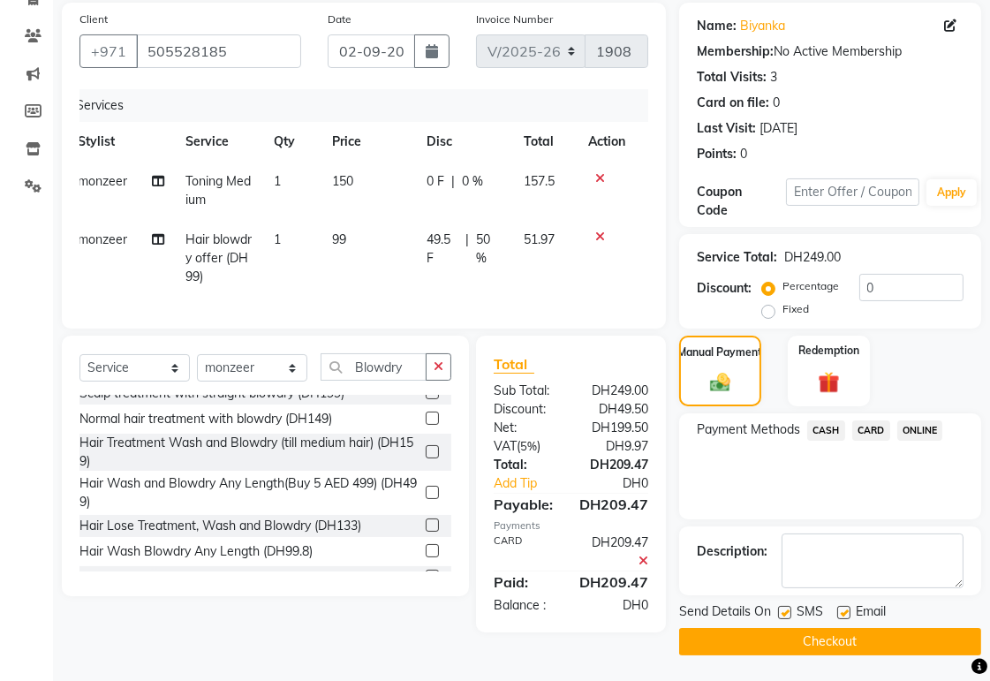
click at [878, 646] on button "Checkout" at bounding box center [830, 641] width 302 height 27
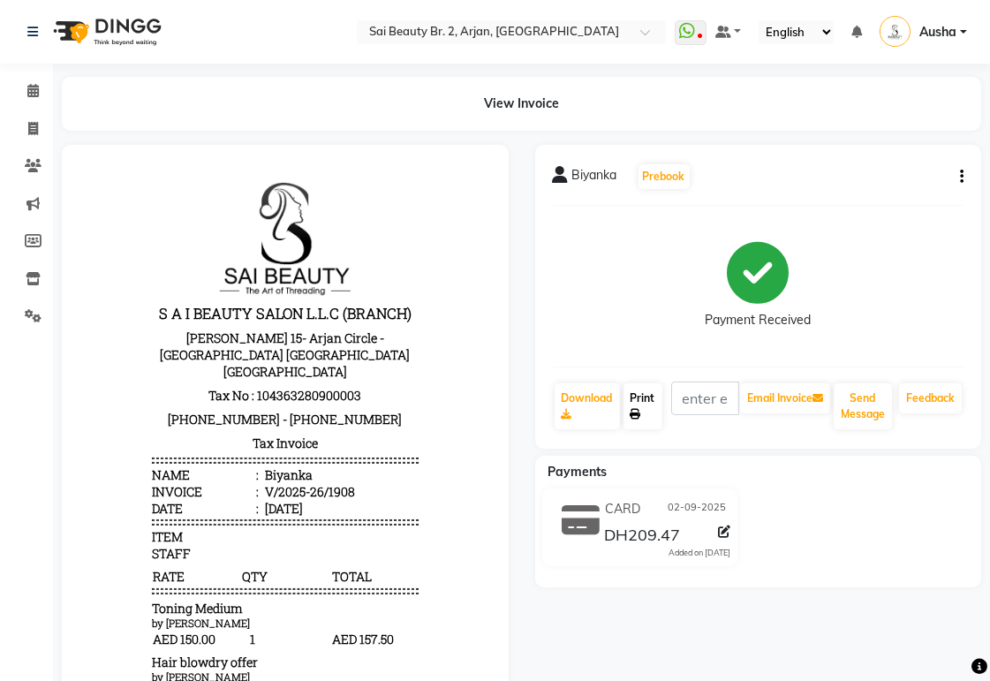
click at [640, 403] on link "Print" at bounding box center [643, 406] width 39 height 46
click at [32, 90] on icon at bounding box center [32, 90] width 11 height 13
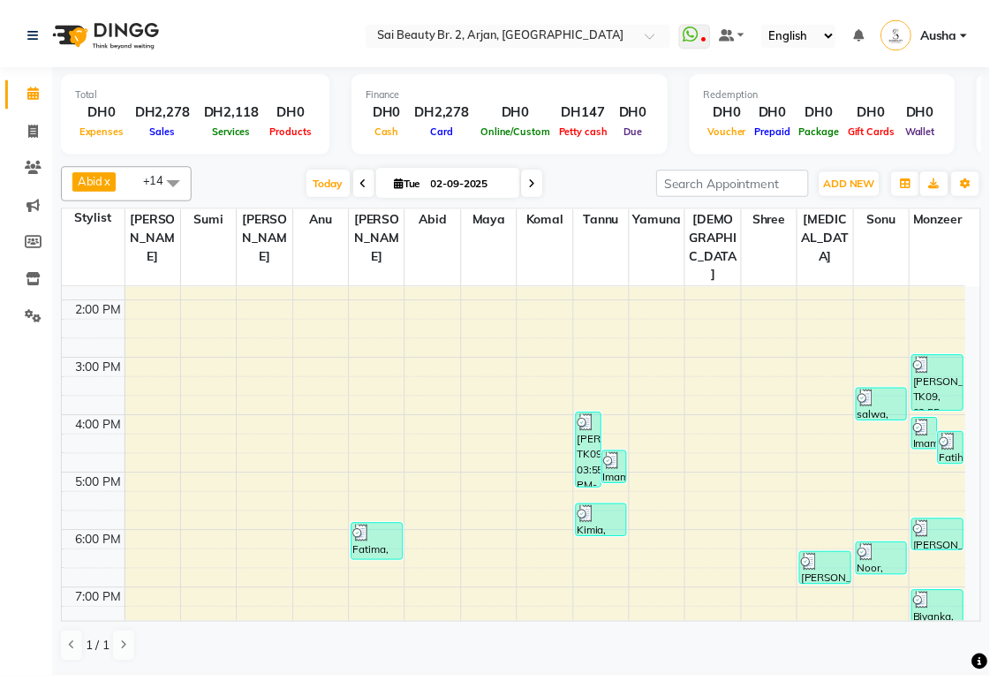
scroll to position [283, 0]
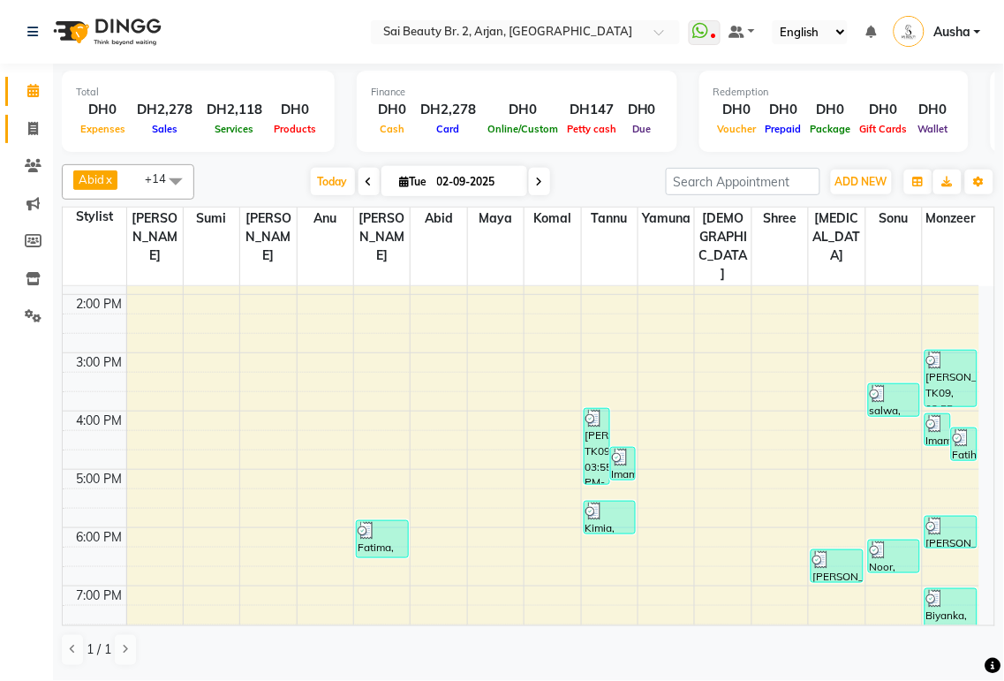
click at [37, 133] on icon at bounding box center [33, 128] width 10 height 13
select select "service"
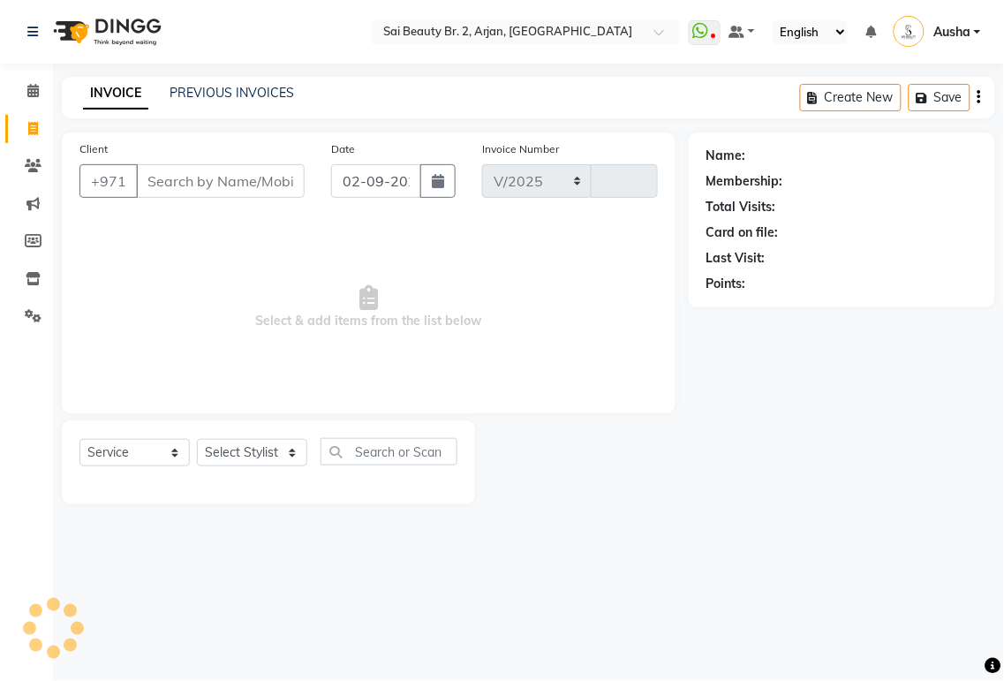
select select "6956"
type input "1909"
click at [209, 486] on div at bounding box center [269, 483] width 378 height 7
click at [525, 646] on div "Select Location × Sai Beauty Br. 2, Arjan, [GEOGRAPHIC_DATA] WhatsApp Status ✕ …" at bounding box center [502, 340] width 1004 height 681
click at [279, 459] on select "Select Stylist [PERSON_NAME][MEDICAL_DATA] [PERSON_NAME] [PERSON_NAME] [PERSON_…" at bounding box center [252, 452] width 110 height 27
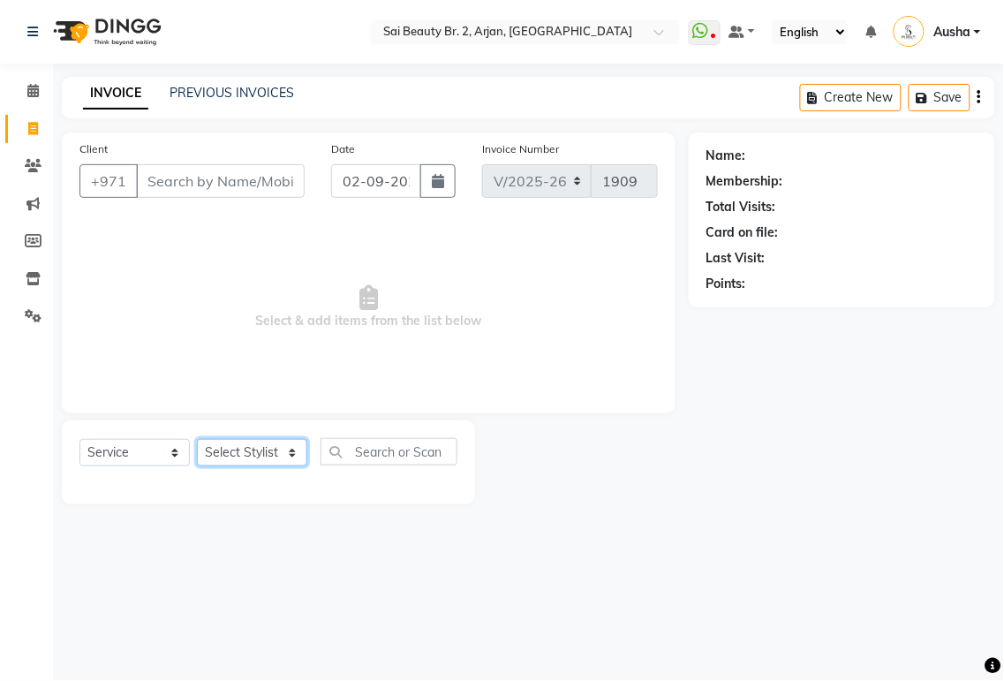
select select "60066"
click at [197, 440] on select "Select Stylist [PERSON_NAME][MEDICAL_DATA] [PERSON_NAME] [PERSON_NAME] [PERSON_…" at bounding box center [252, 452] width 110 height 27
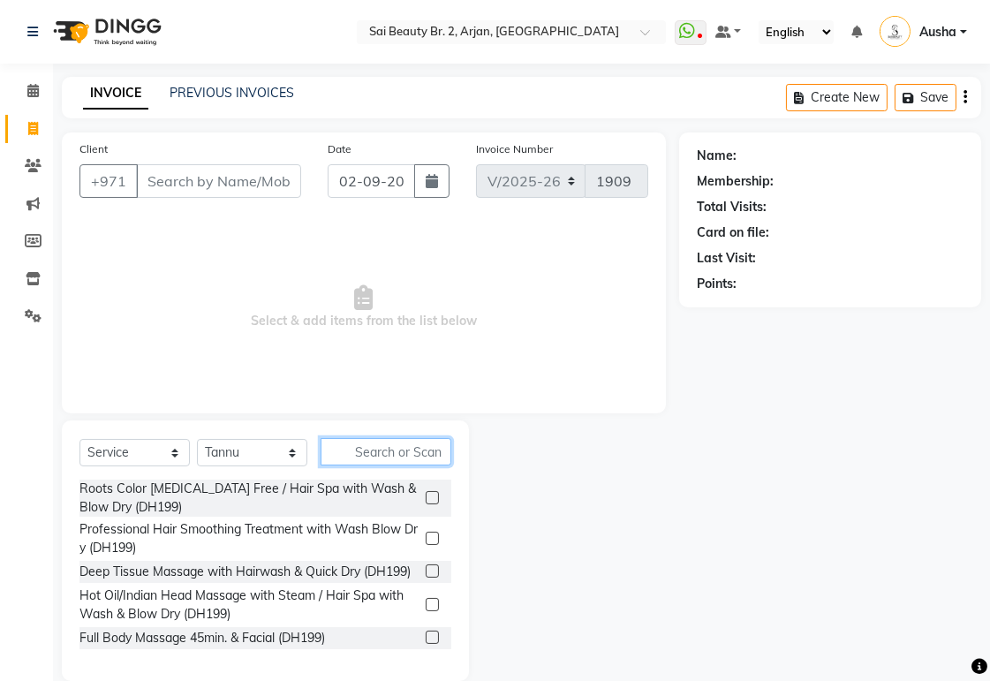
click at [418, 455] on input "text" at bounding box center [386, 451] width 131 height 27
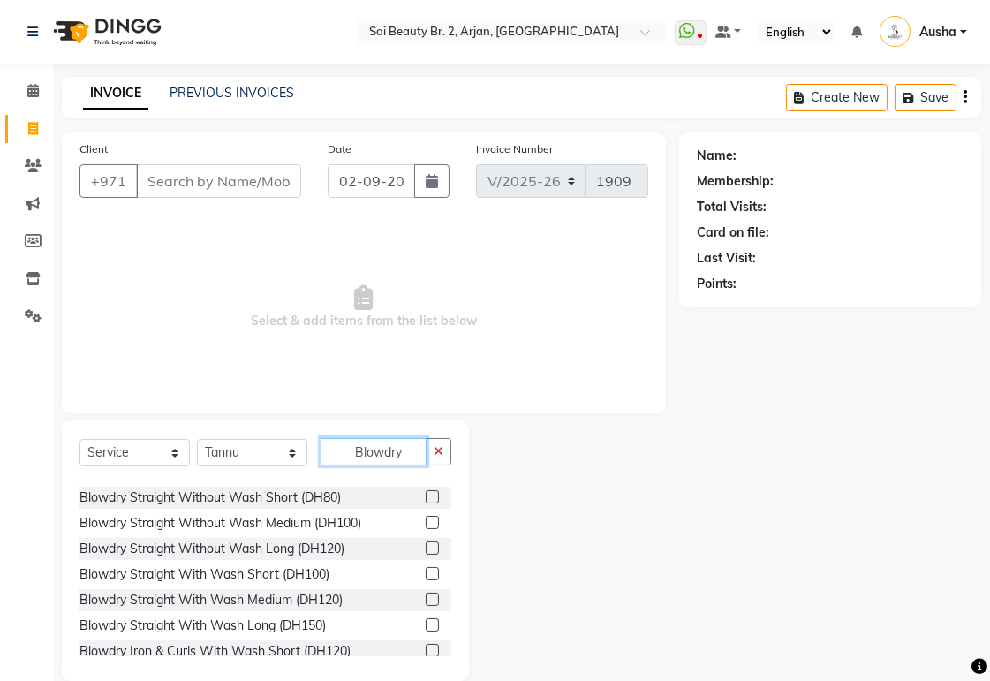
scroll to position [148, 0]
type input "Blowdry"
click at [95, 623] on div "Blowdry Straight With Wash Long (DH150)" at bounding box center [203, 625] width 246 height 19
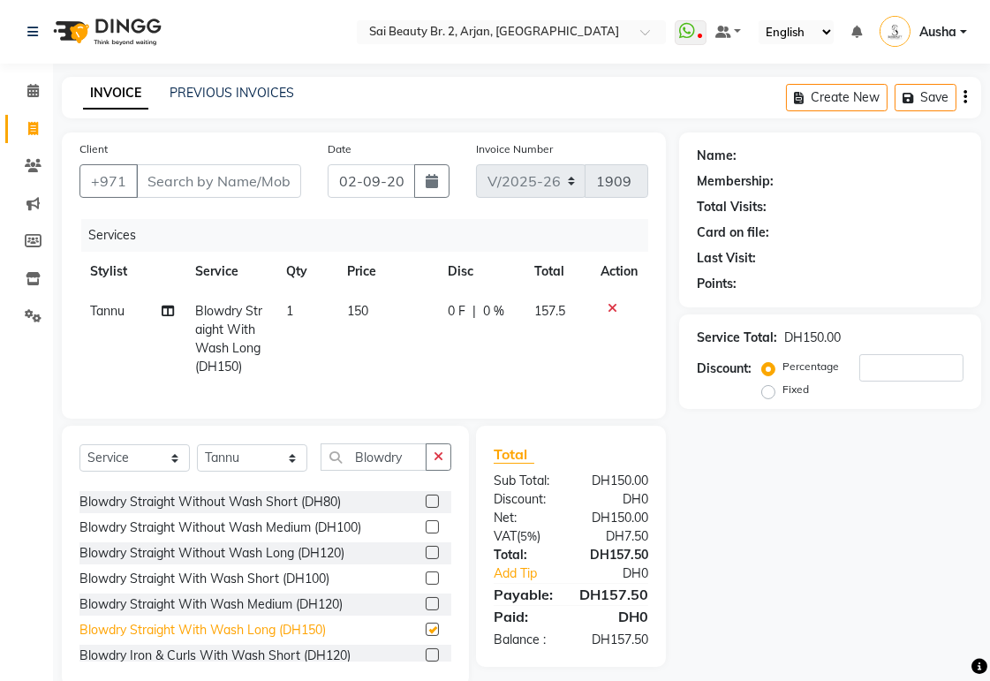
checkbox input "false"
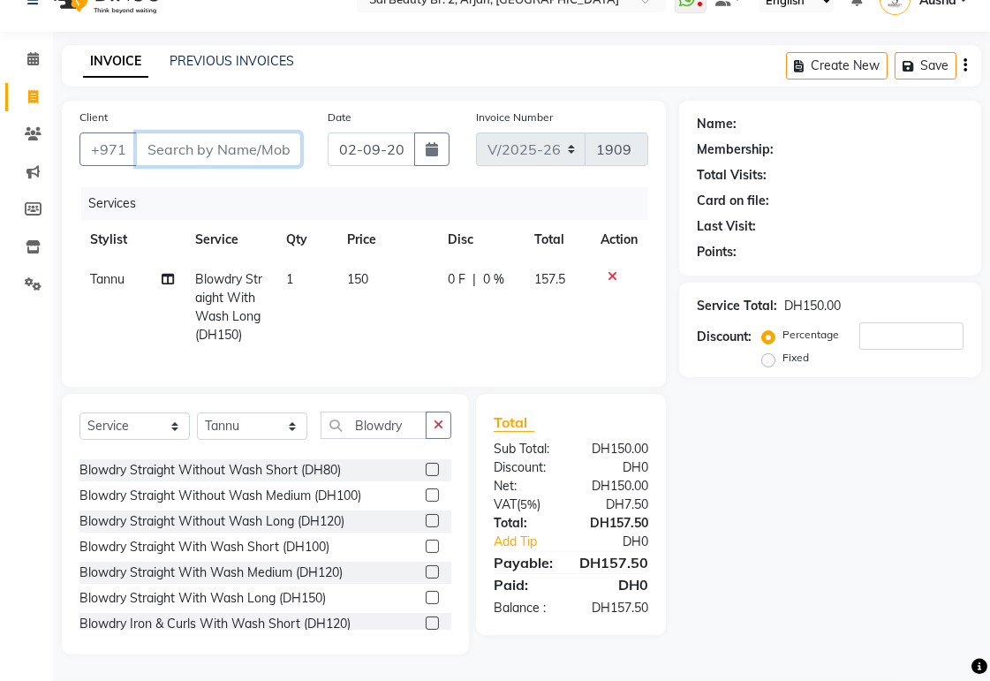
click at [286, 136] on input "Client" at bounding box center [218, 150] width 165 height 34
type input "4"
type input "0"
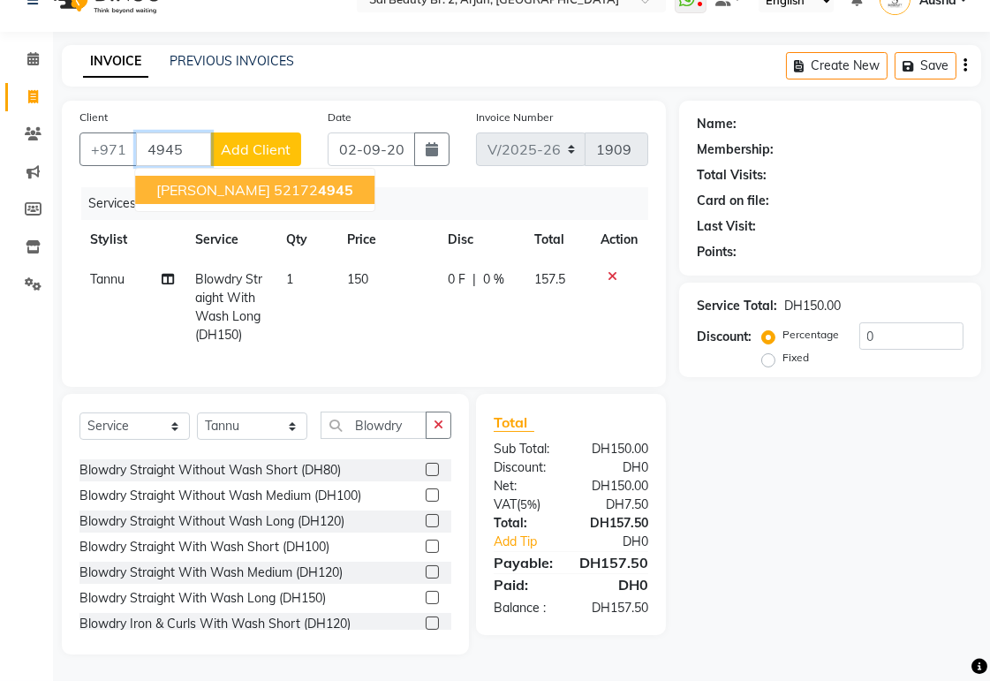
click at [155, 180] on button "[PERSON_NAME] 52172 4945" at bounding box center [254, 190] width 239 height 28
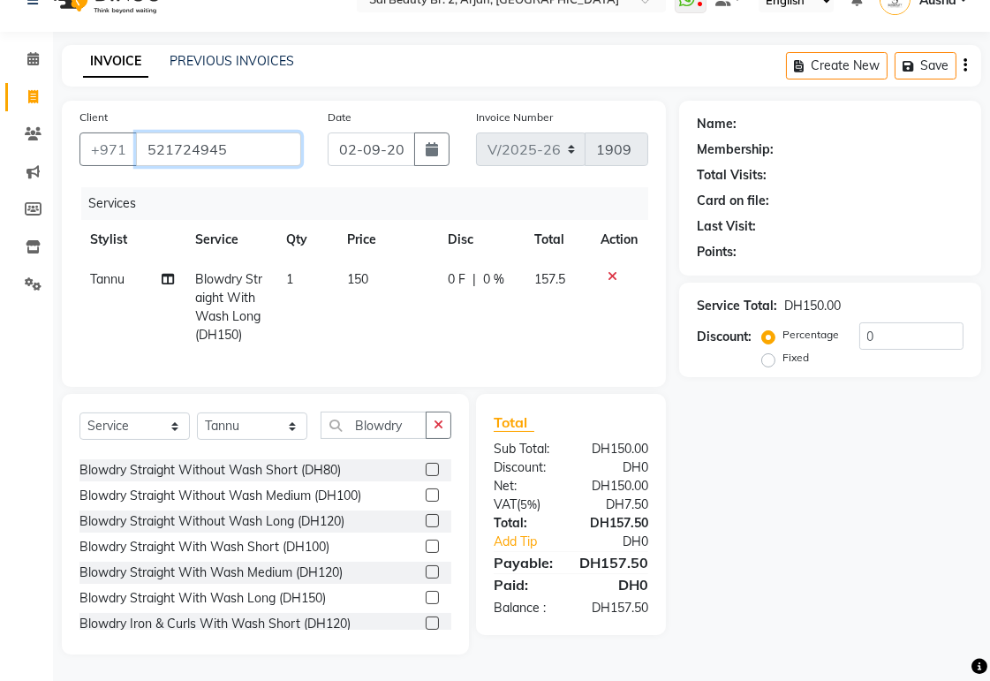
type input "521724945"
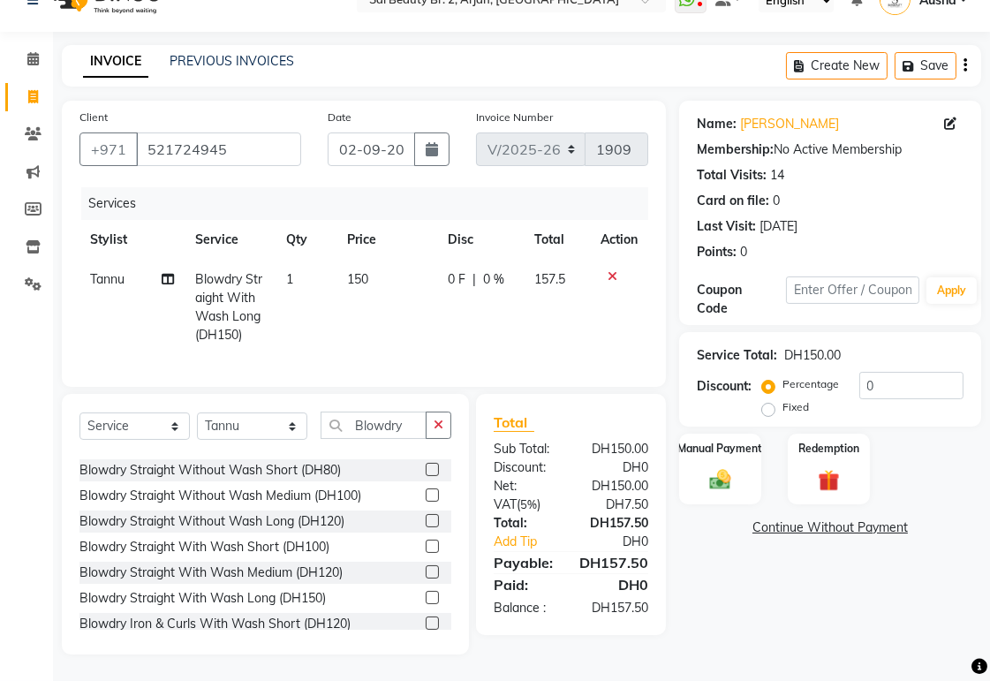
click at [720, 467] on img at bounding box center [720, 479] width 35 height 25
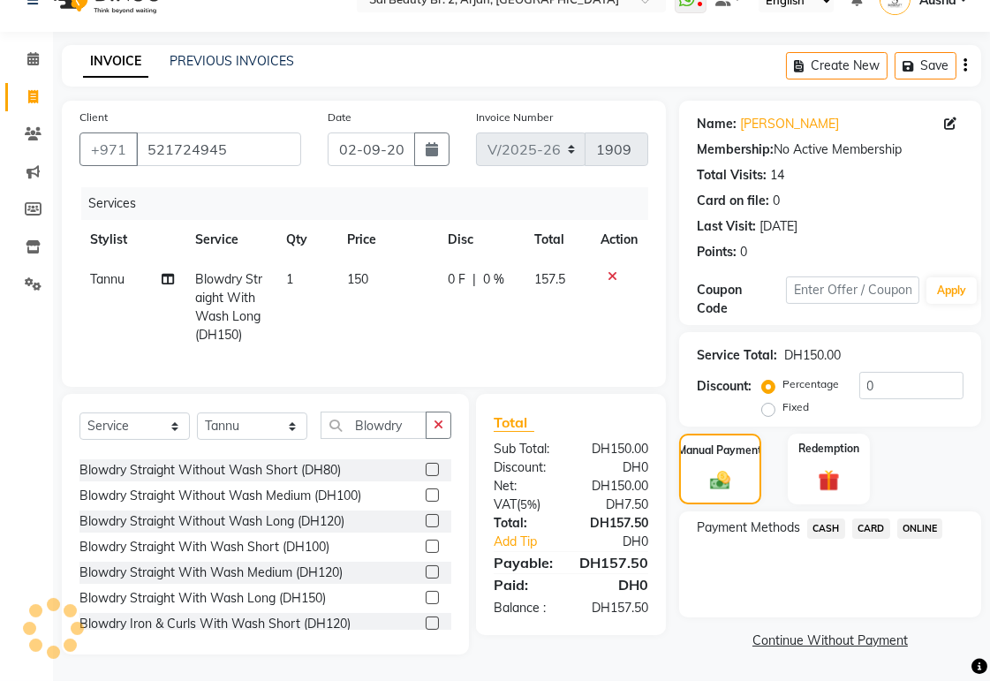
click at [873, 519] on span "CARD" at bounding box center [871, 529] width 38 height 20
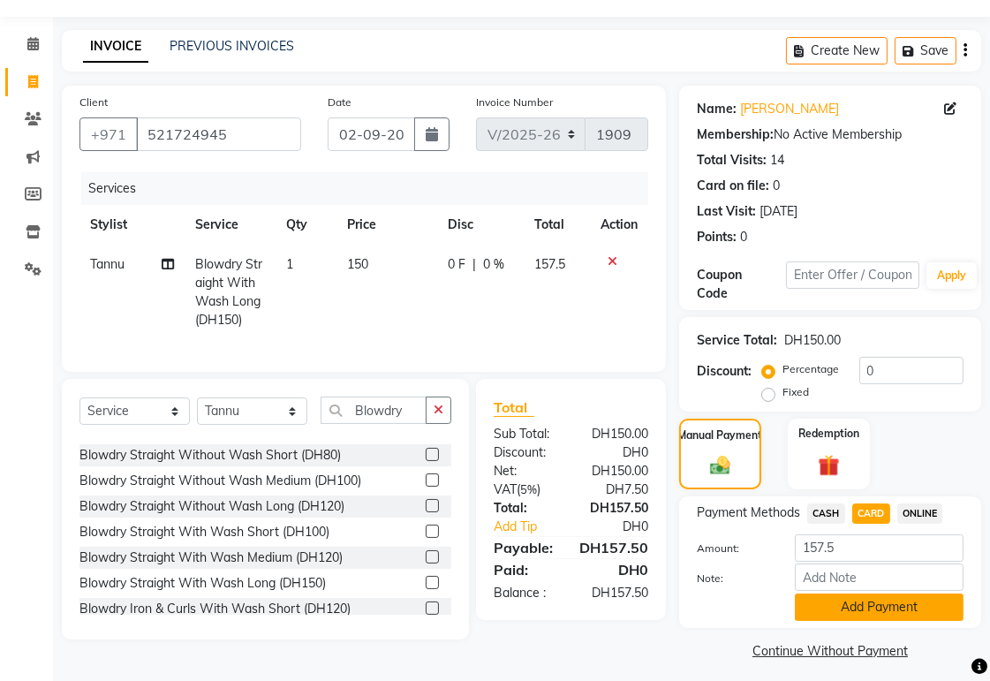
click at [877, 620] on button "Add Payment" at bounding box center [879, 607] width 169 height 27
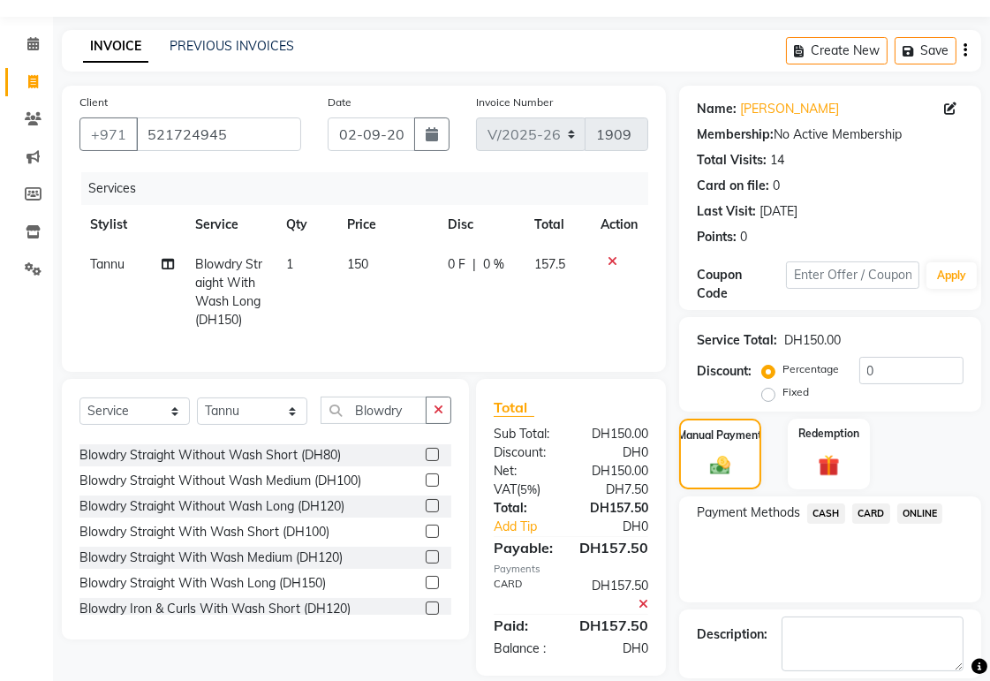
scroll to position [130, 0]
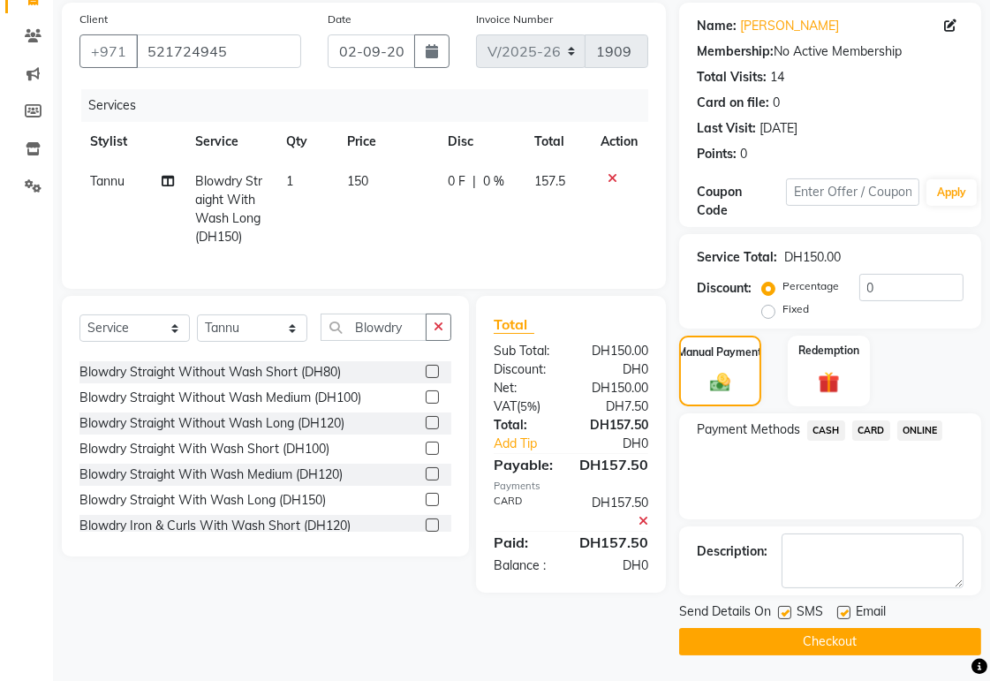
click at [870, 652] on button "Checkout" at bounding box center [830, 641] width 302 height 27
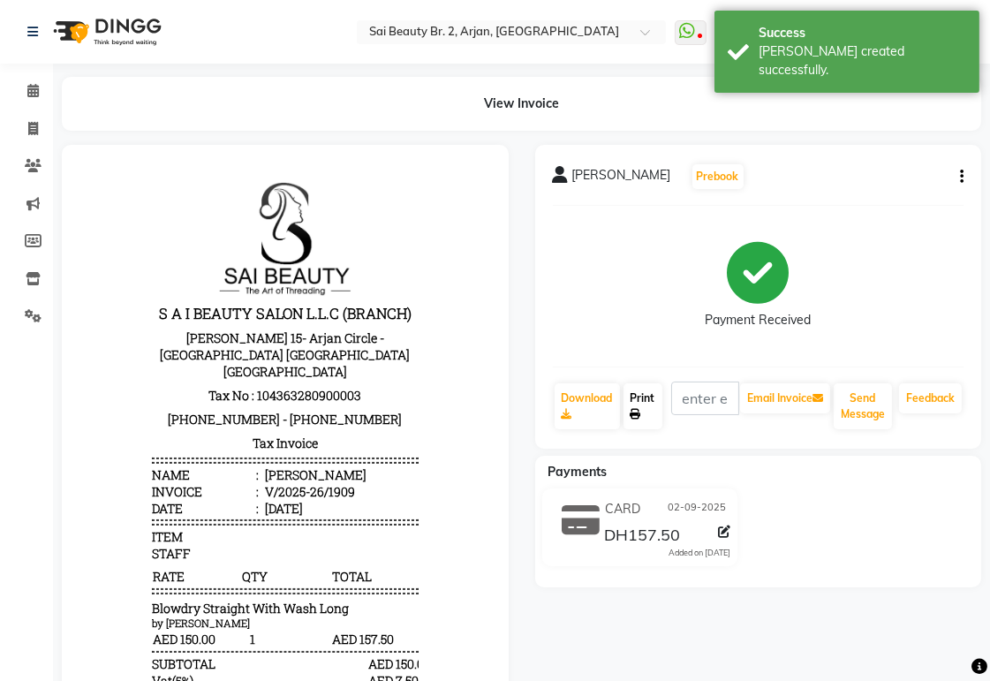
click at [651, 408] on link "Print" at bounding box center [643, 406] width 39 height 46
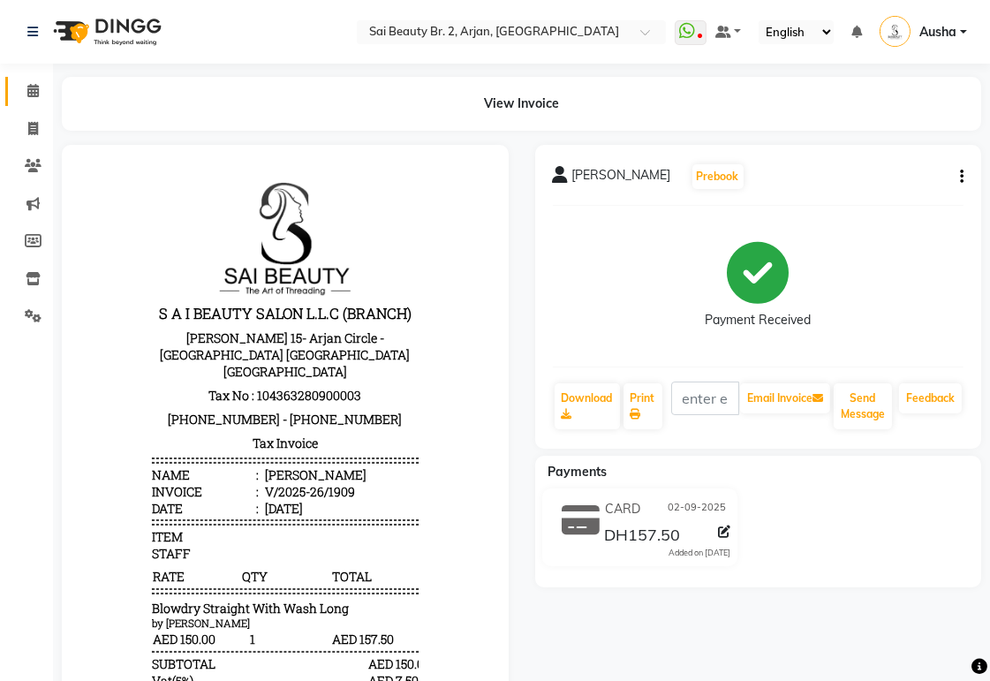
click at [27, 84] on icon at bounding box center [32, 90] width 11 height 13
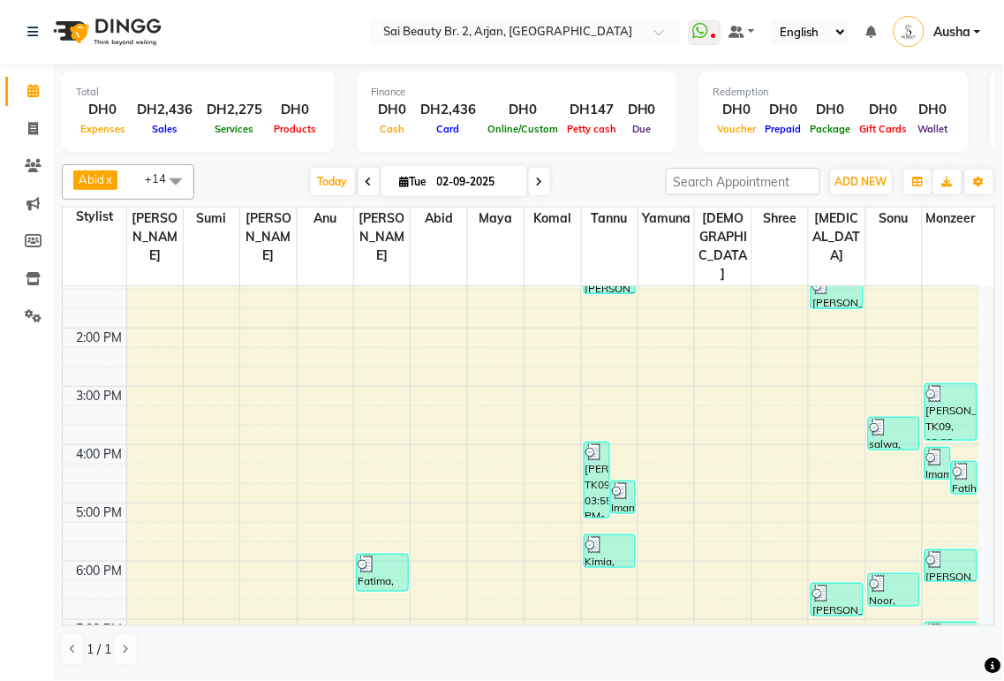
scroll to position [285, 0]
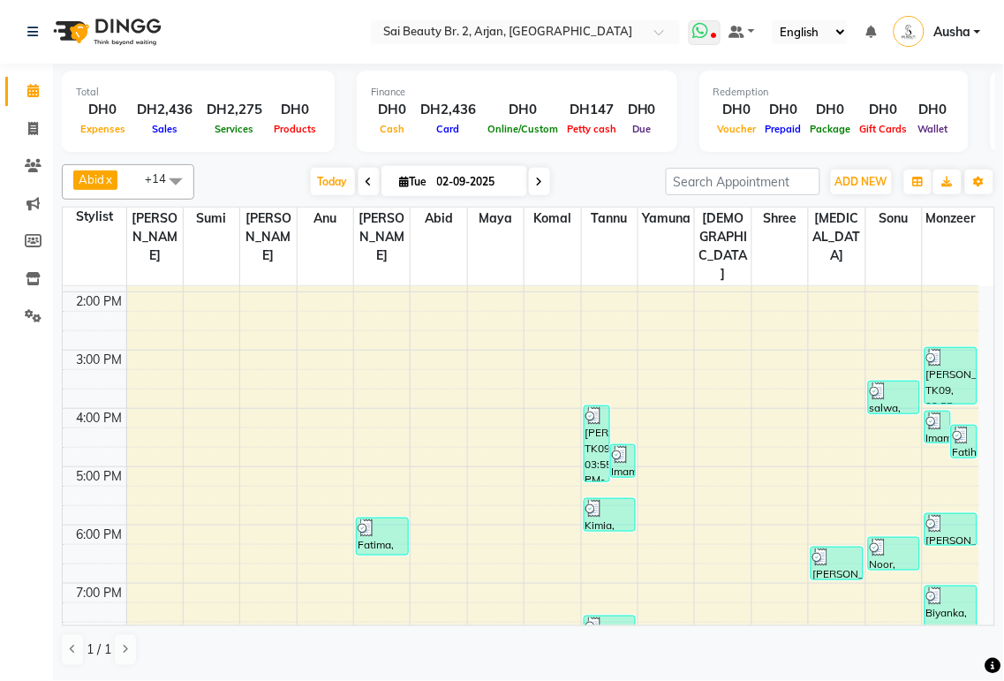
click at [716, 35] on icon at bounding box center [713, 37] width 5 height 9
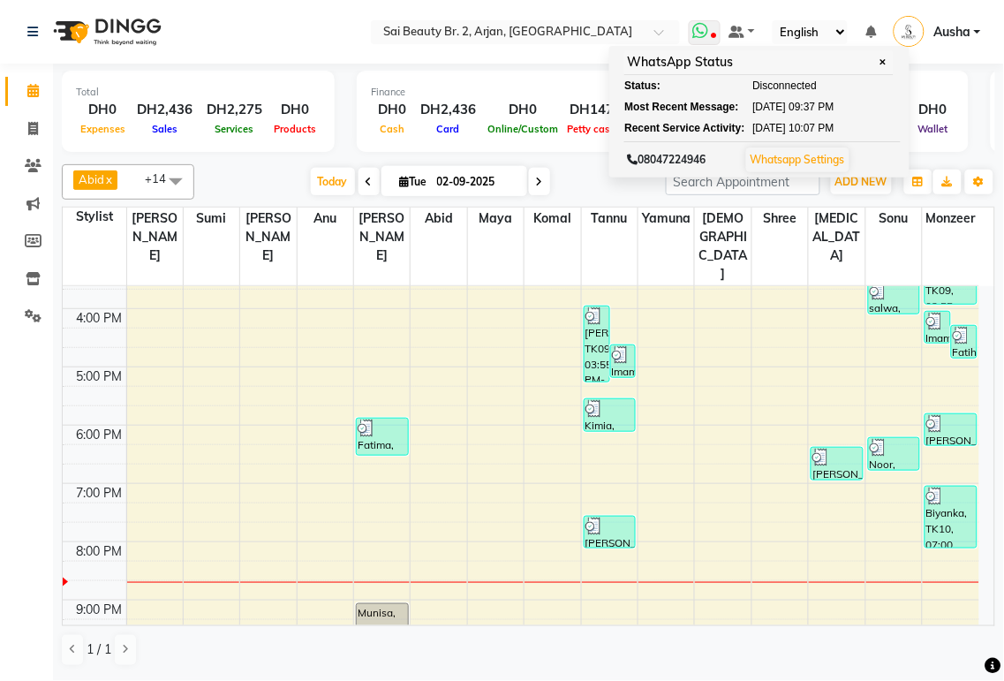
scroll to position [443, 0]
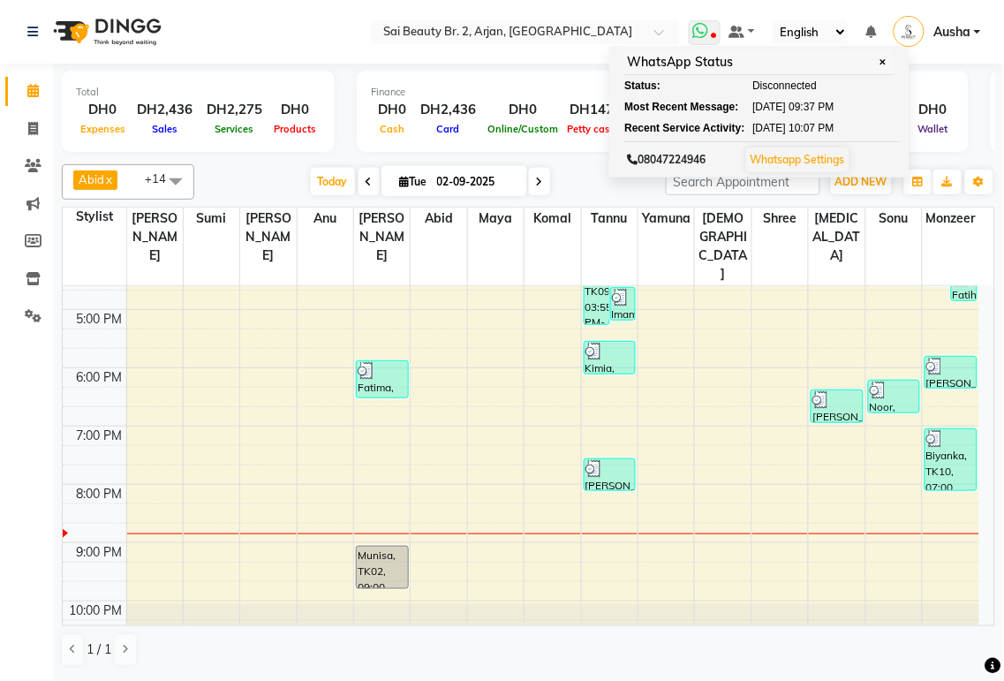
click at [887, 64] on span "✕" at bounding box center [883, 62] width 16 height 13
